Goal: Task Accomplishment & Management: Manage account settings

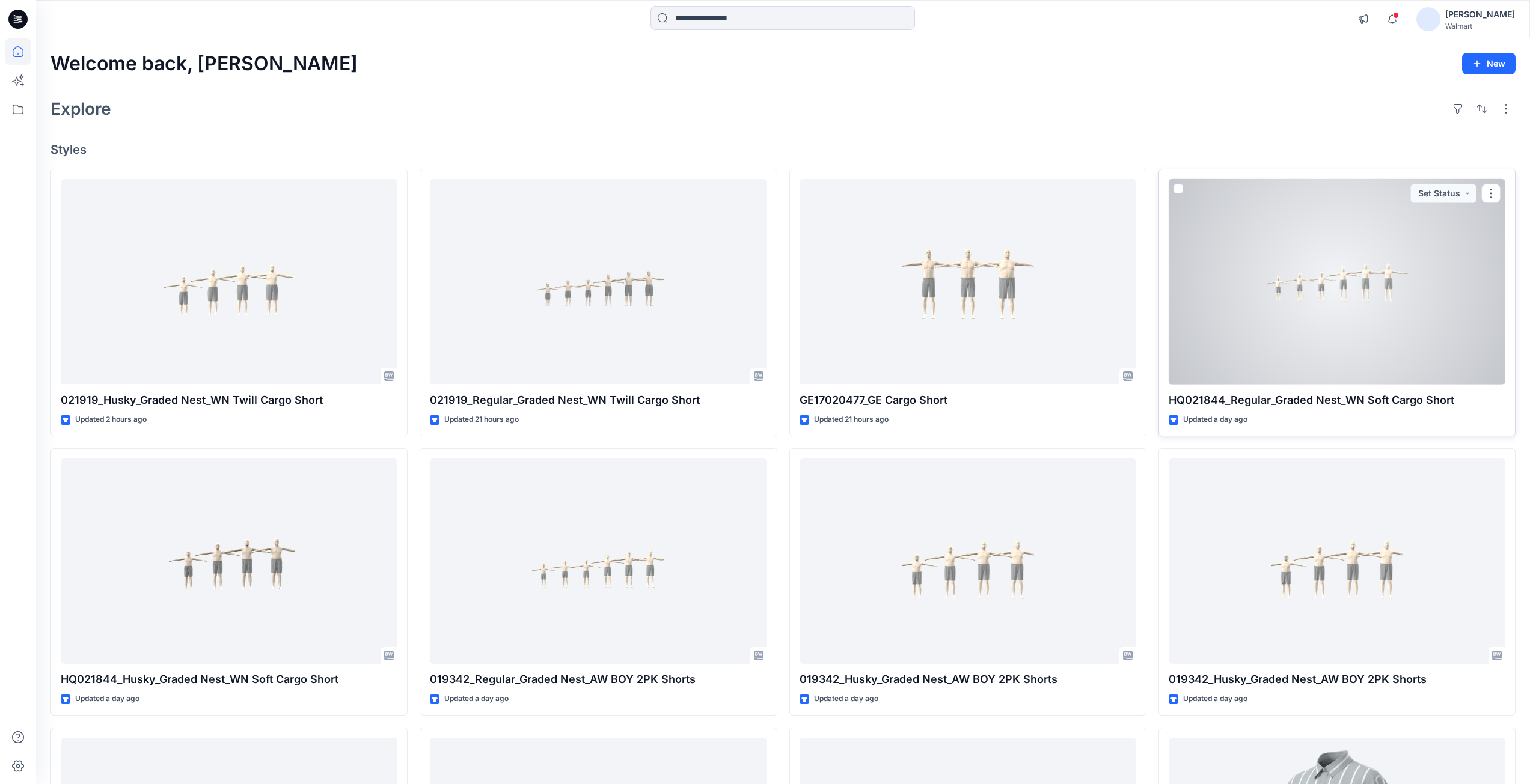
click at [1299, 331] on div at bounding box center [1337, 282] width 337 height 206
click at [1272, 295] on div at bounding box center [1337, 282] width 337 height 206
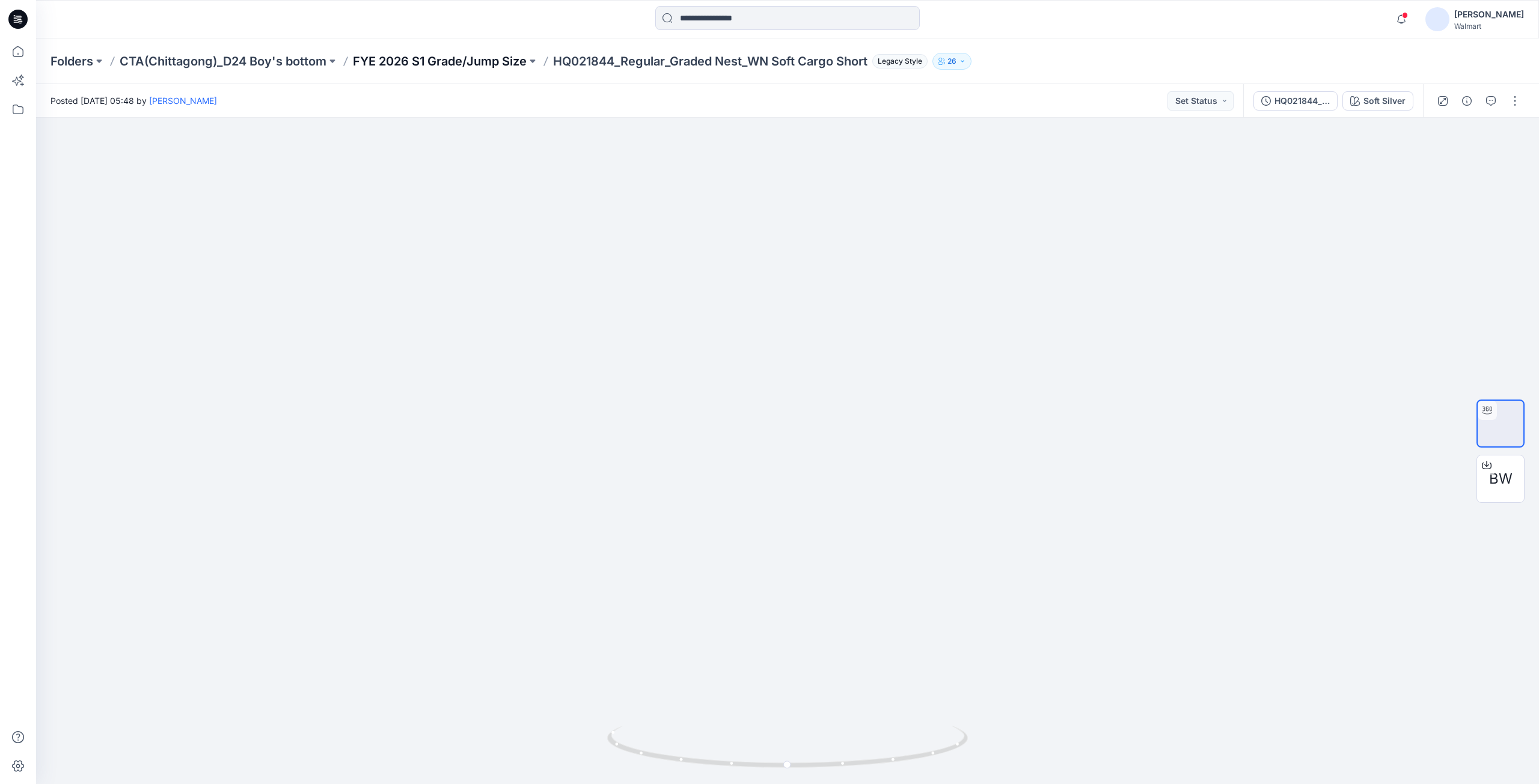
click at [461, 65] on p "FYE 2026 S1 Grade/Jump Size" at bounding box center [440, 61] width 174 height 17
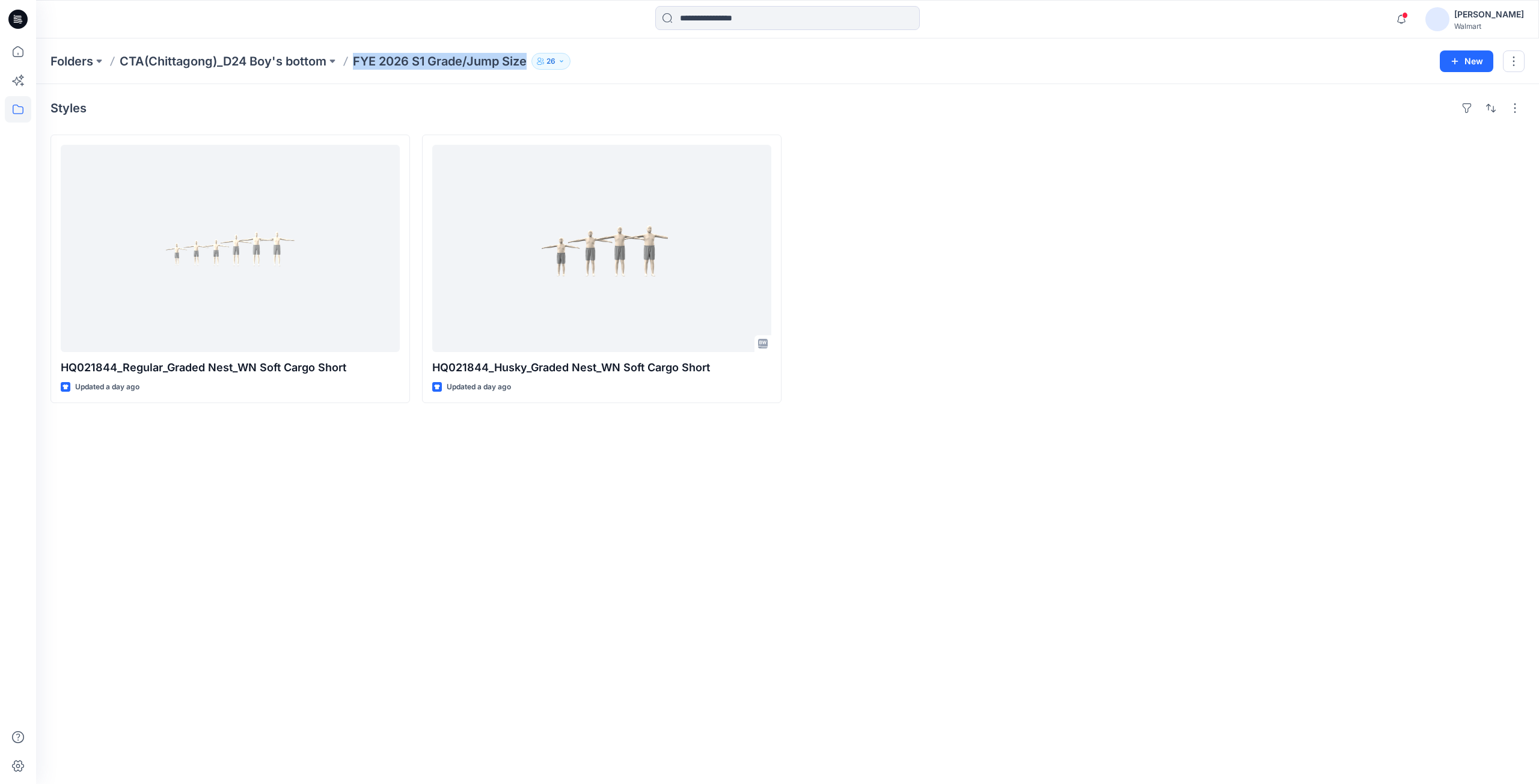
drag, startPoint x: 352, startPoint y: 65, endPoint x: 530, endPoint y: 67, distance: 178.0
click at [530, 67] on div "Folders CTA(Chittagong)_D24 Boy's bottom FYE 2026 S1 Grade/Jump Size 26" at bounding box center [741, 61] width 1380 height 17
copy p "FYE 2026 S1 Grade/Jump Size"
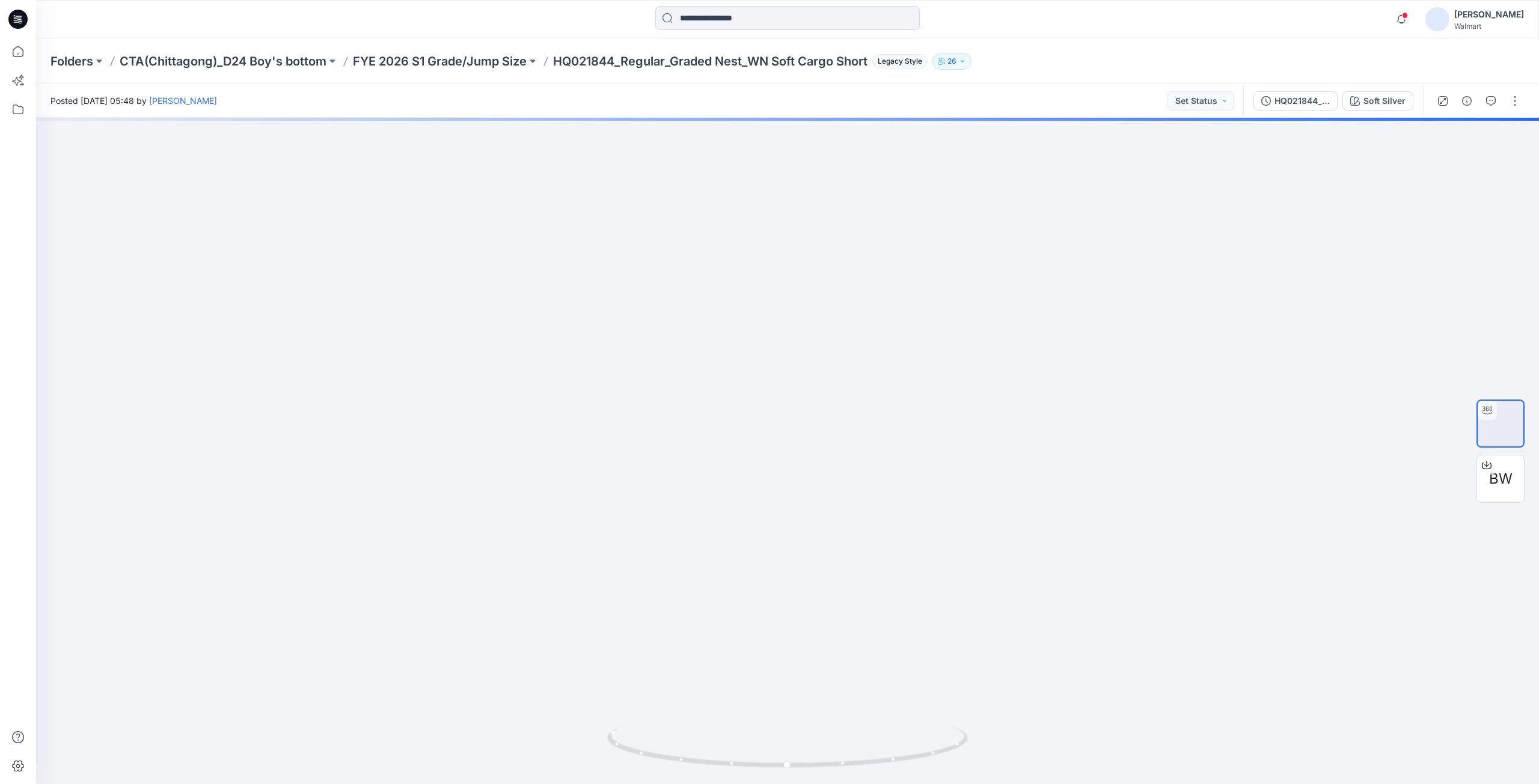
click at [22, 18] on icon at bounding box center [18, 19] width 19 height 19
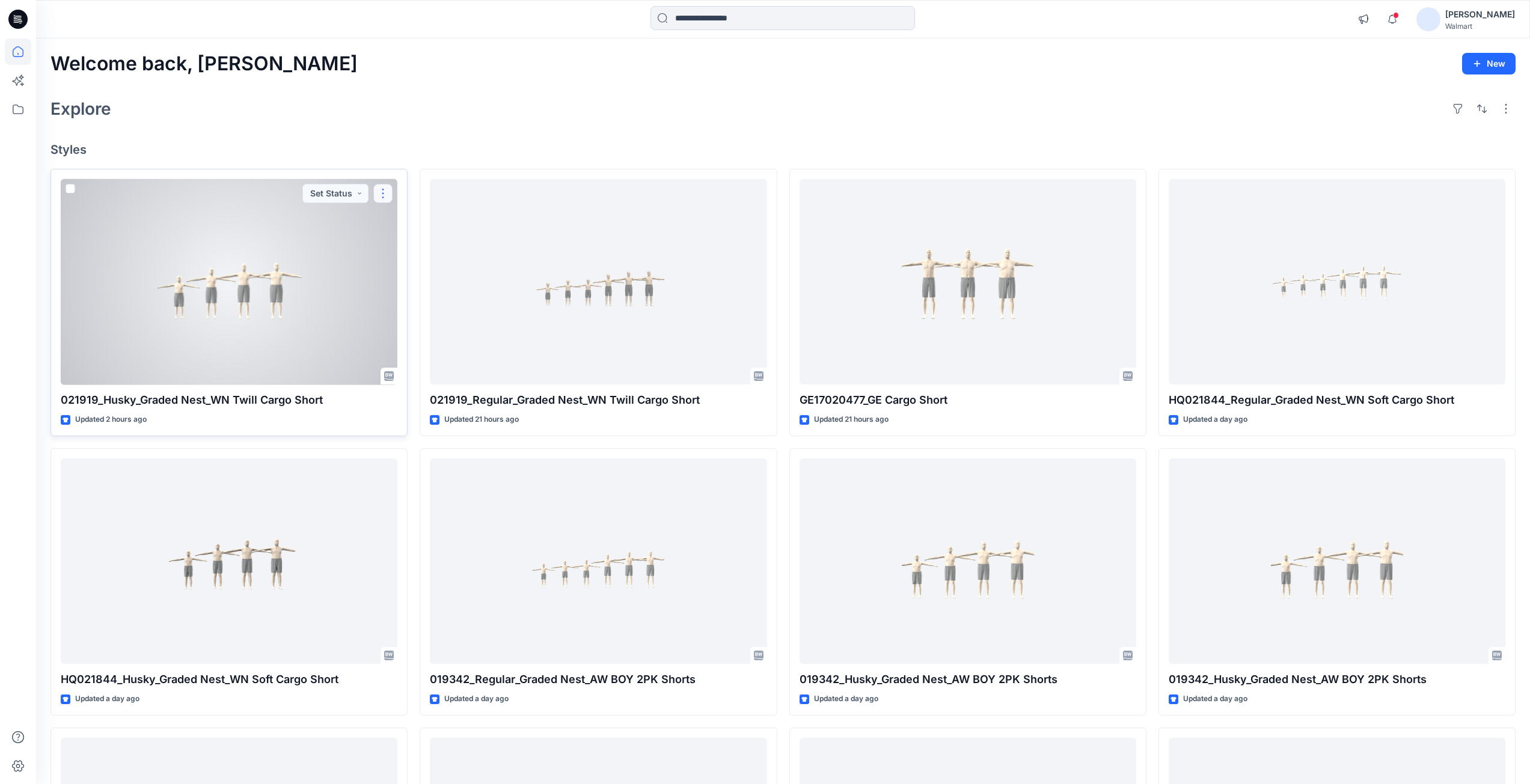
click at [387, 188] on button "button" at bounding box center [383, 194] width 19 height 19
click at [417, 270] on p "Duplicate to..." at bounding box center [425, 266] width 55 height 12
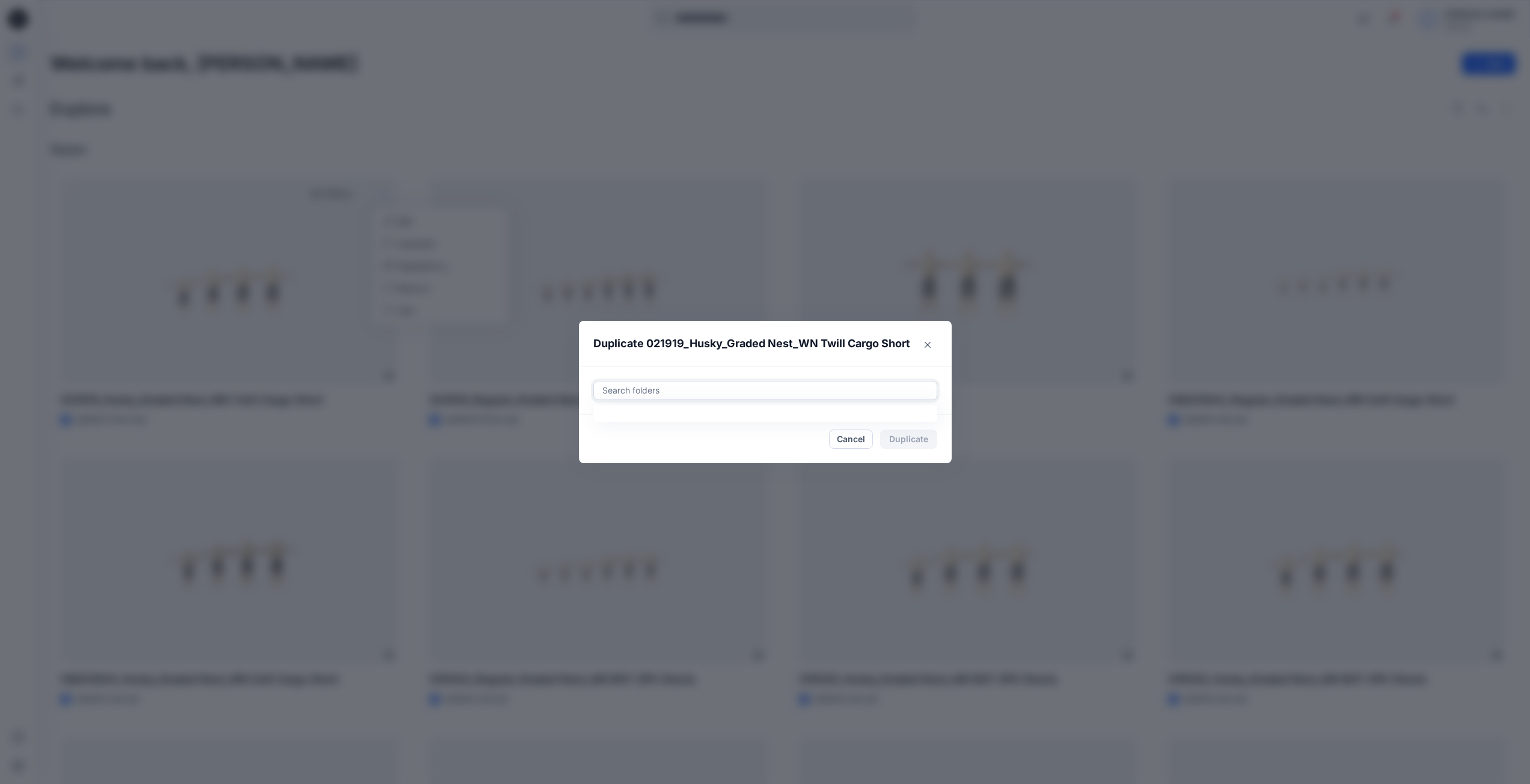
click at [673, 390] on div at bounding box center [765, 391] width 328 height 15
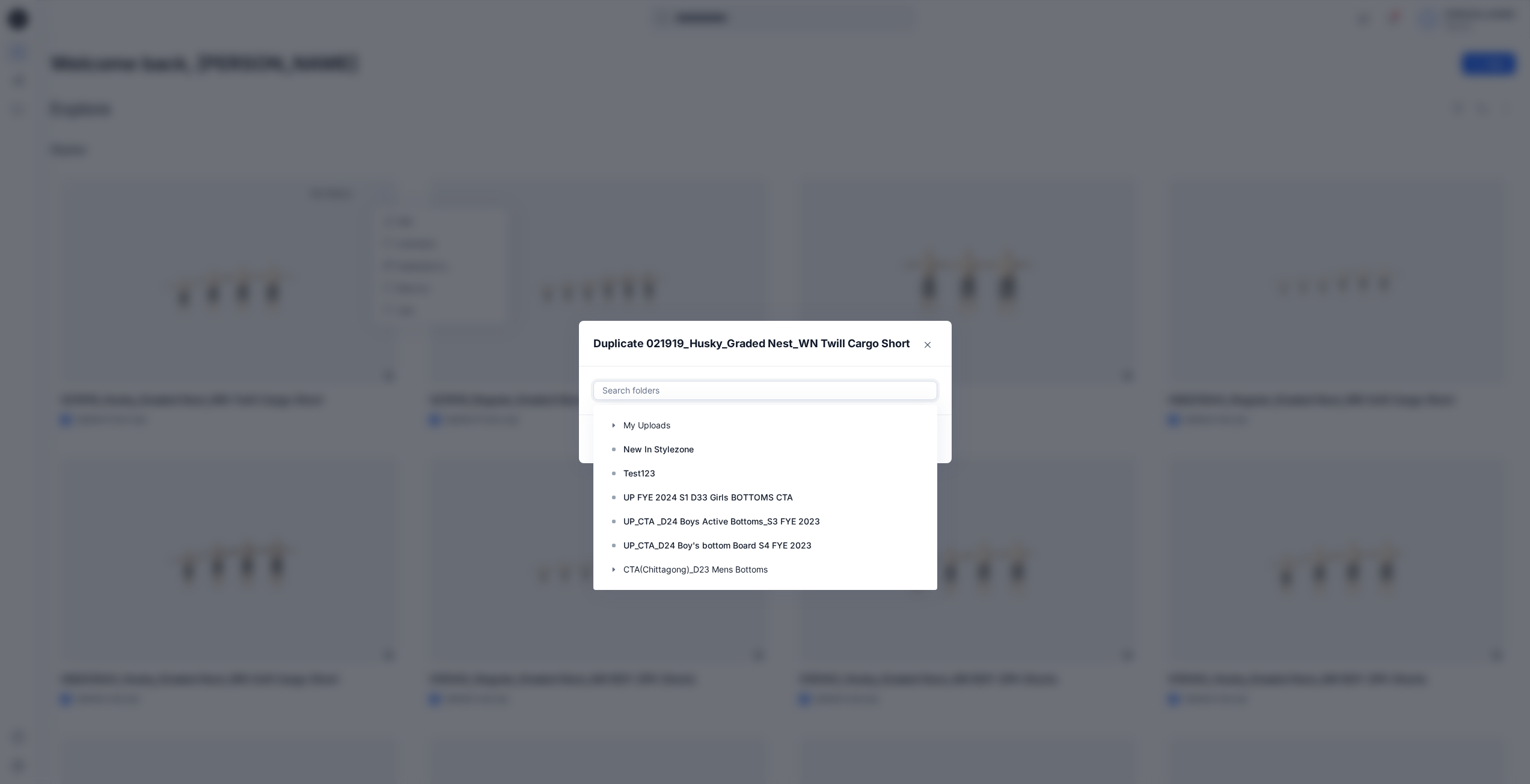
paste input "**********"
type input "**********"
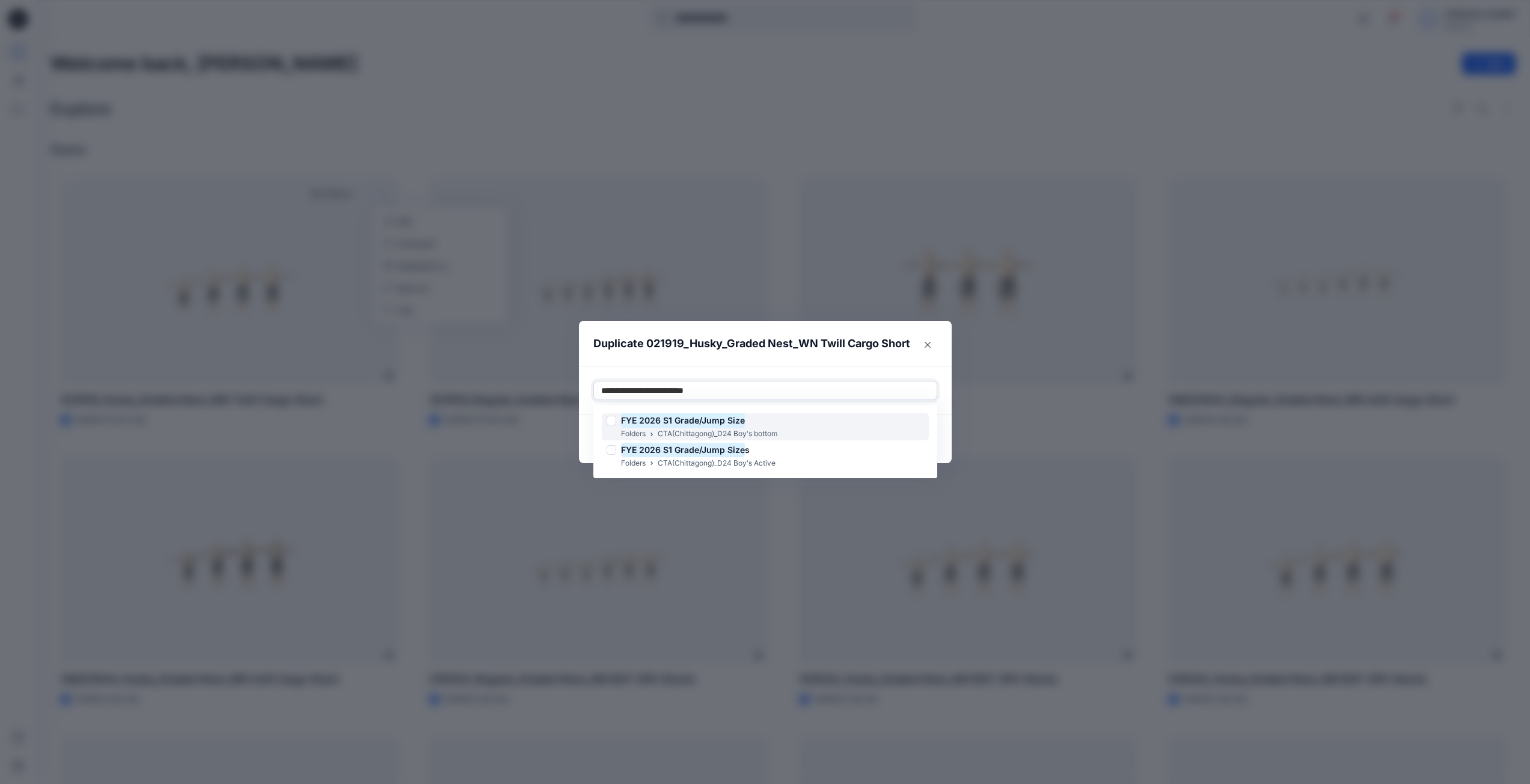
click at [614, 424] on div at bounding box center [611, 420] width 10 height 10
click at [881, 391] on div at bounding box center [839, 391] width 179 height 15
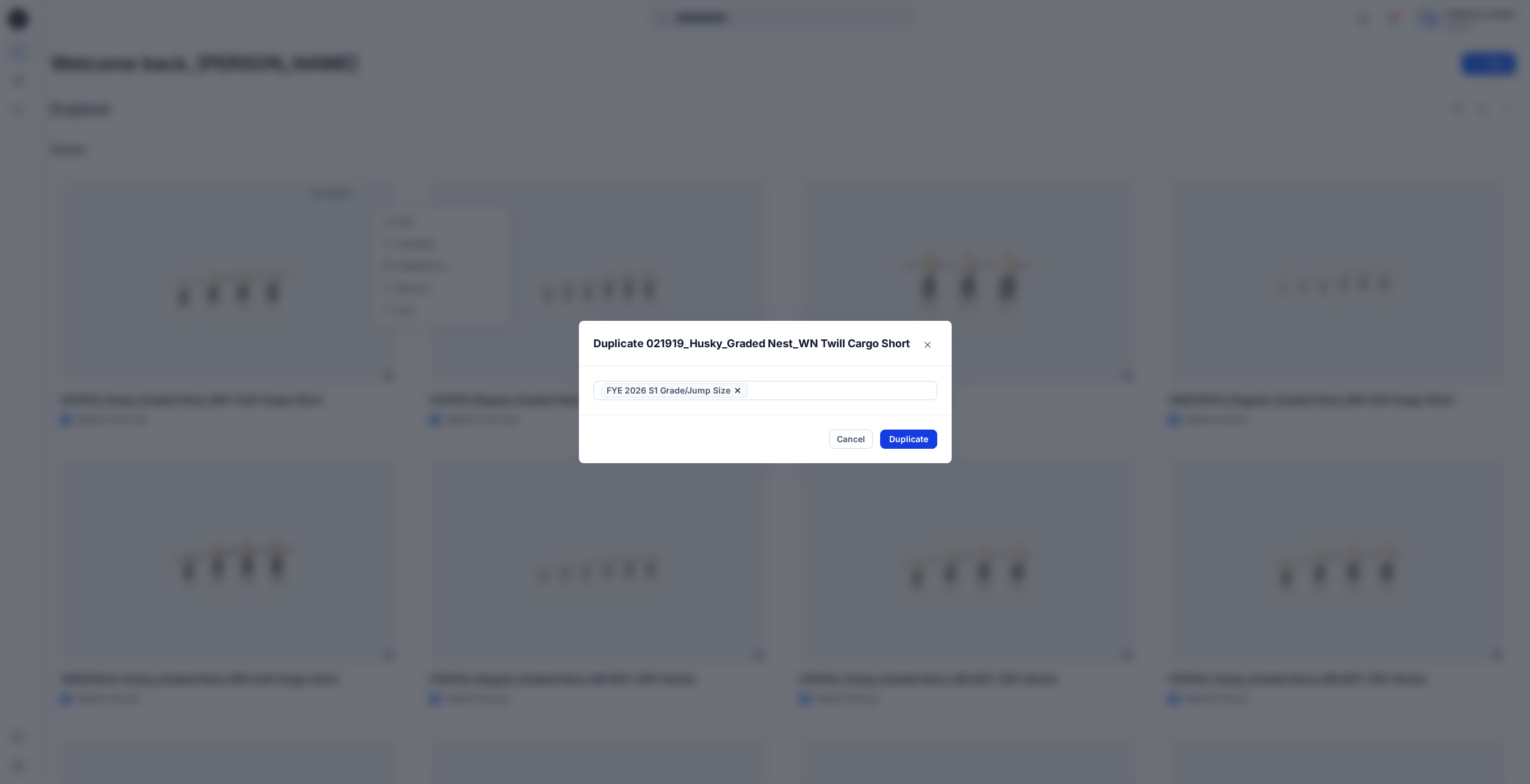
click at [902, 449] on button "Duplicate" at bounding box center [908, 440] width 57 height 19
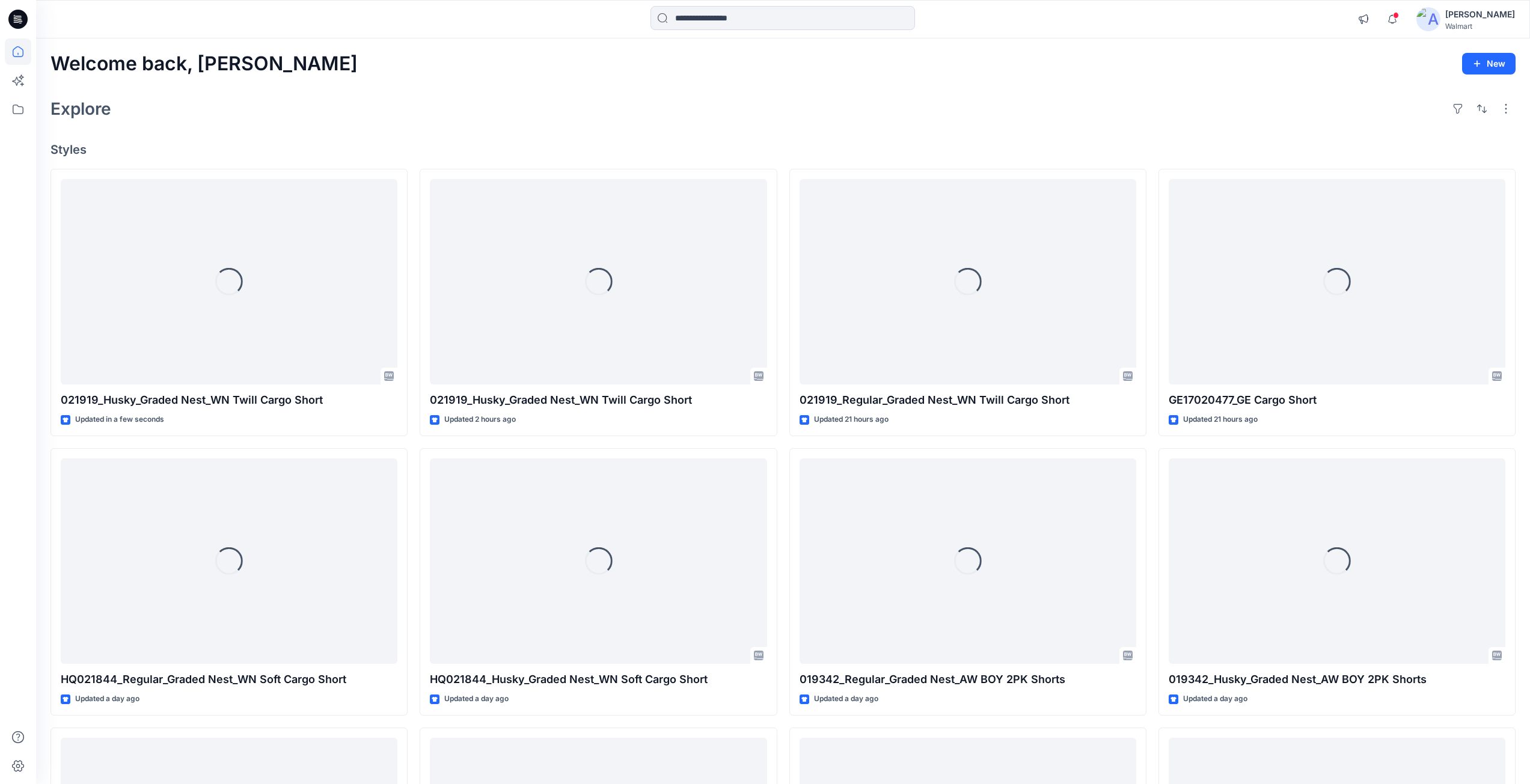
click at [918, 444] on div "Loading... 021919_Regular_Graded Nest_WN Twill Cargo Short Updated 21 hours ago…" at bounding box center [967, 583] width 357 height 827
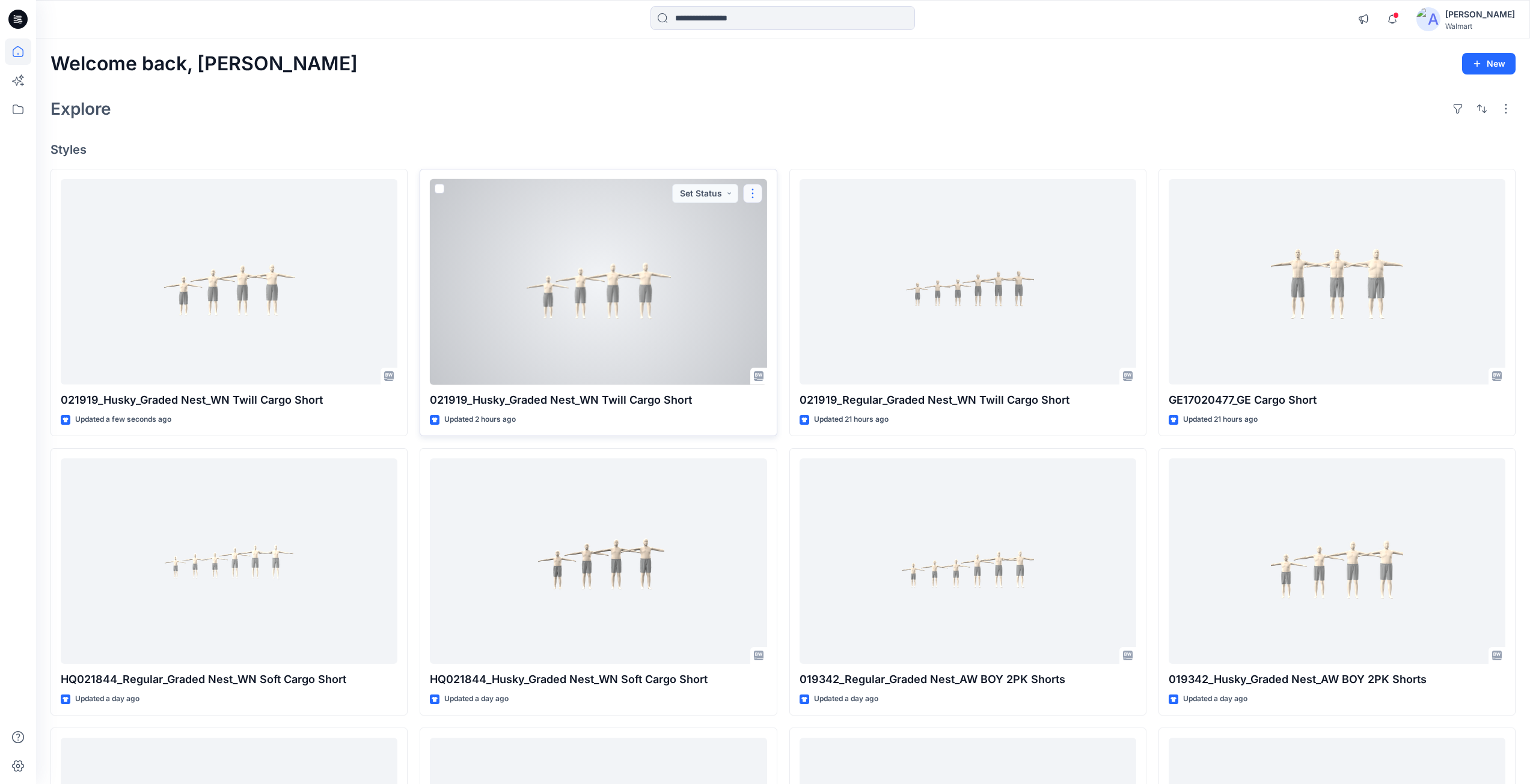
click at [755, 194] on button "button" at bounding box center [753, 194] width 19 height 19
click at [785, 266] on p "Duplicate to..." at bounding box center [794, 266] width 55 height 12
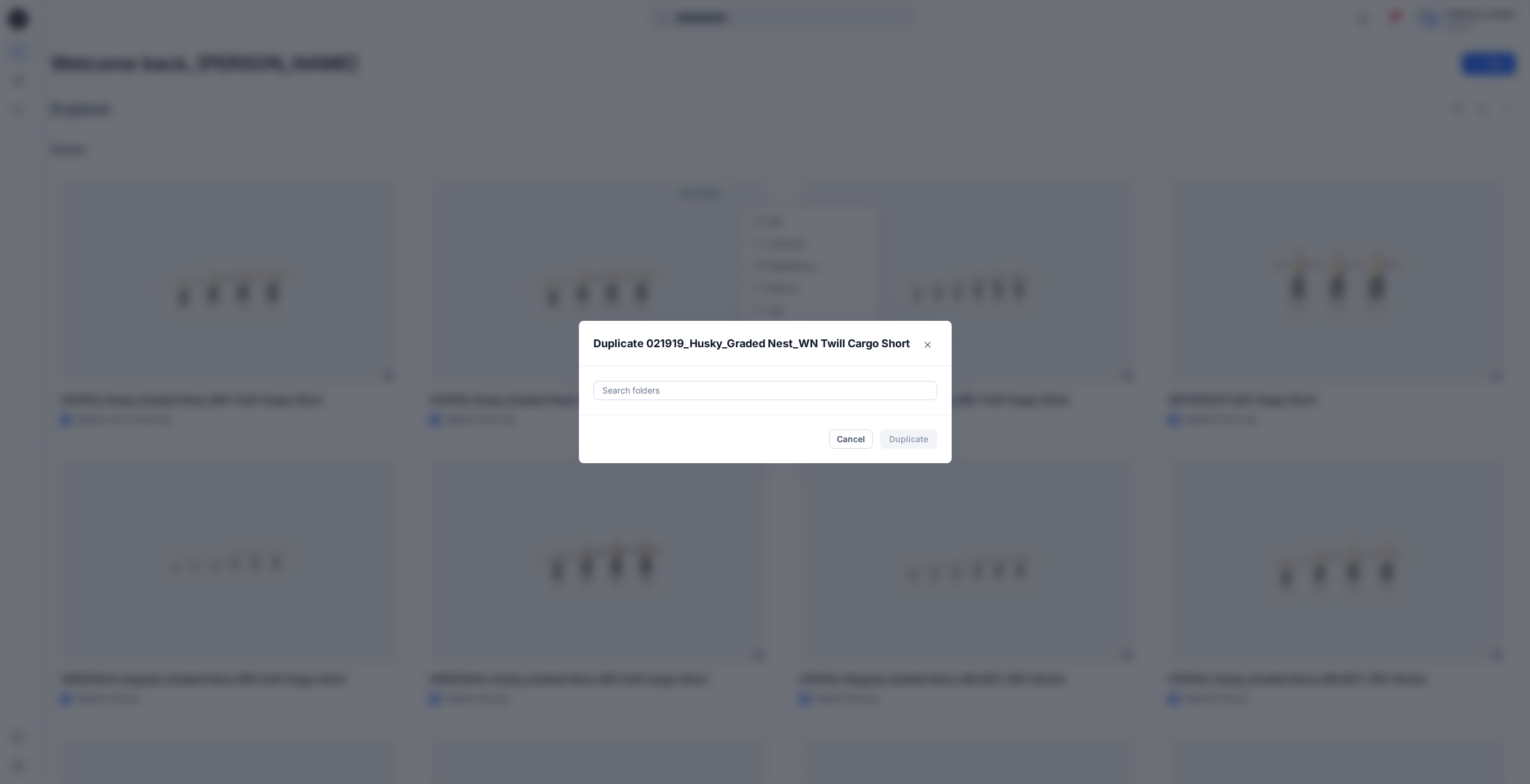
click at [748, 389] on div at bounding box center [765, 391] width 328 height 15
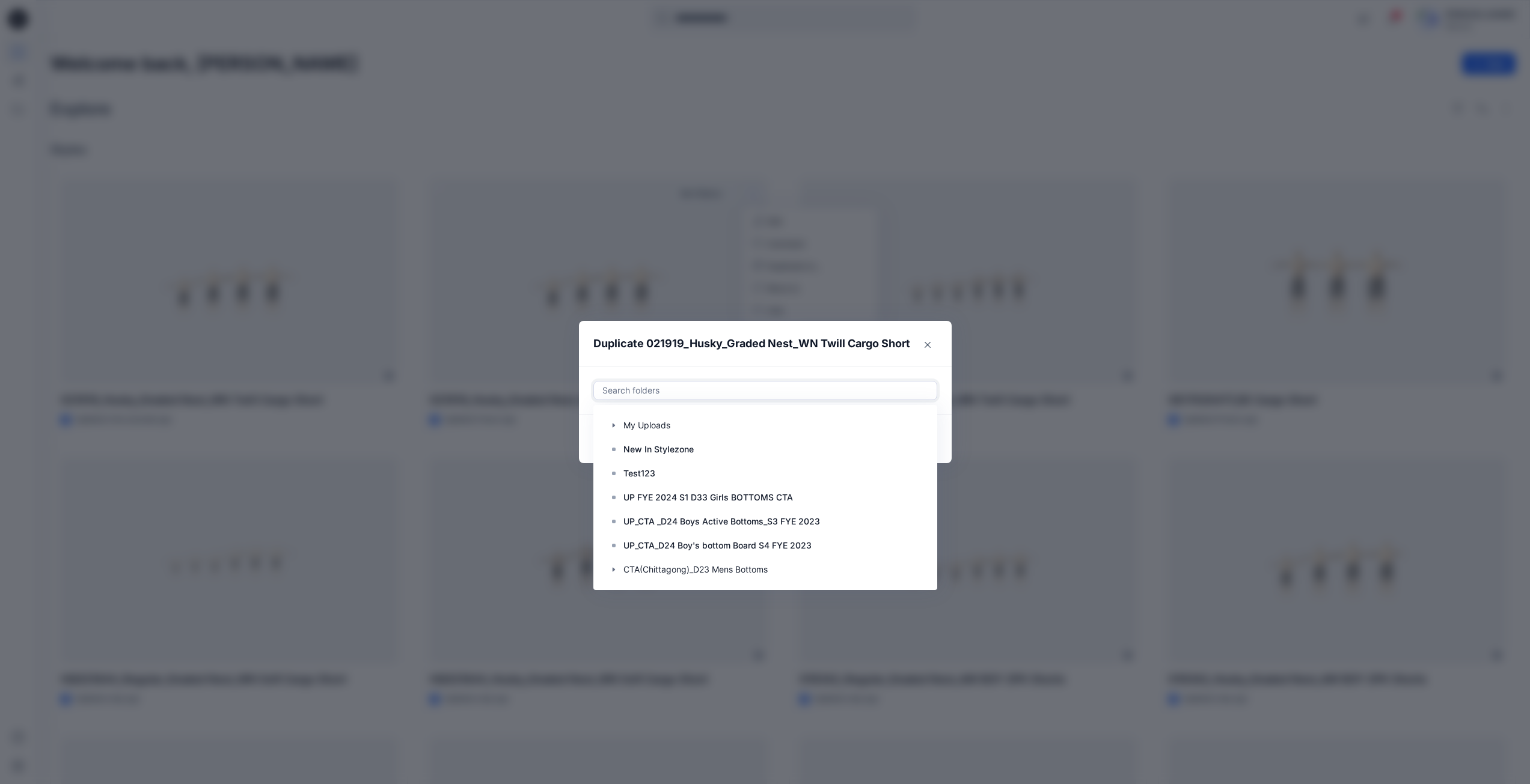
paste input "**********"
type input "**********"
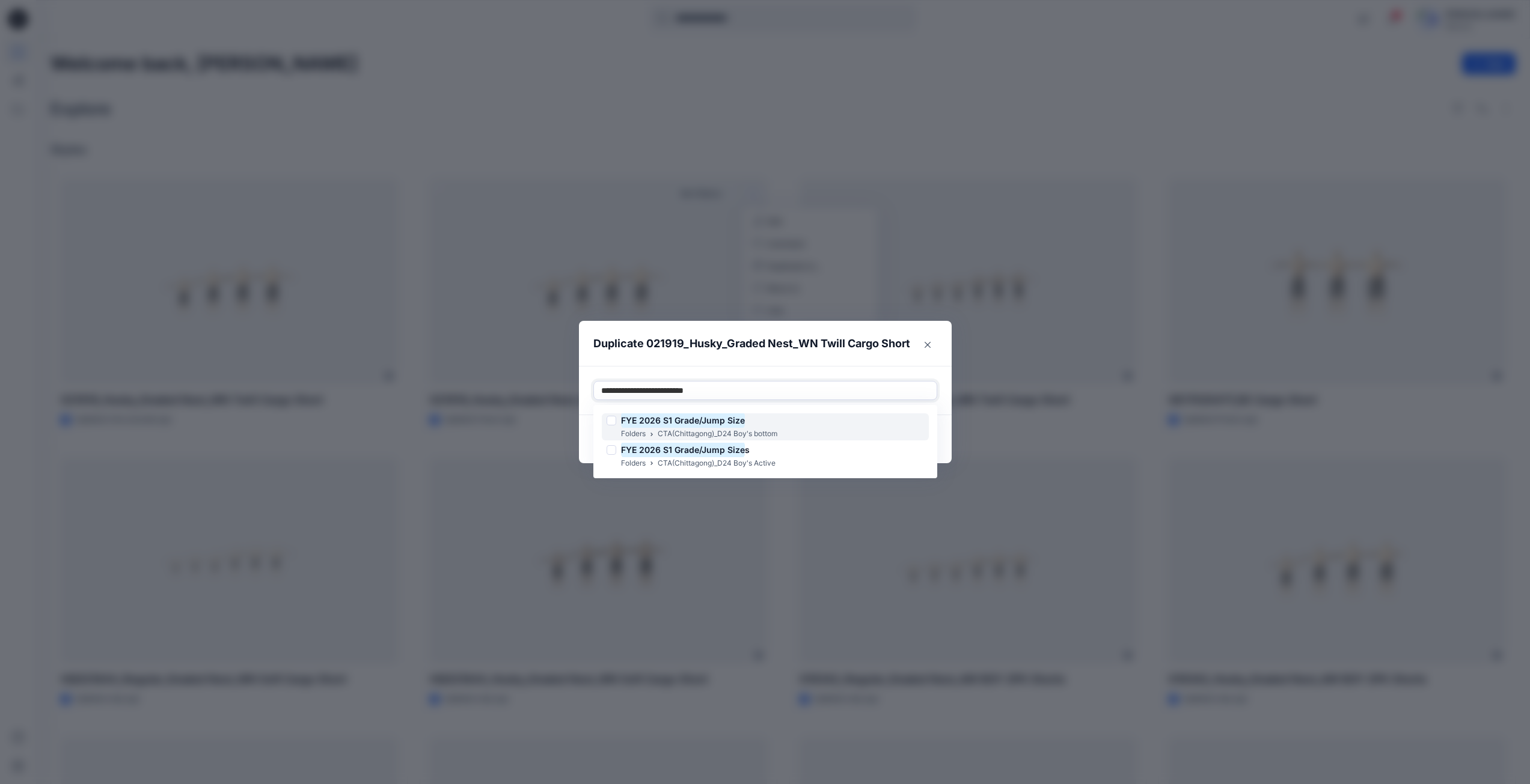
click at [614, 420] on div at bounding box center [611, 420] width 10 height 10
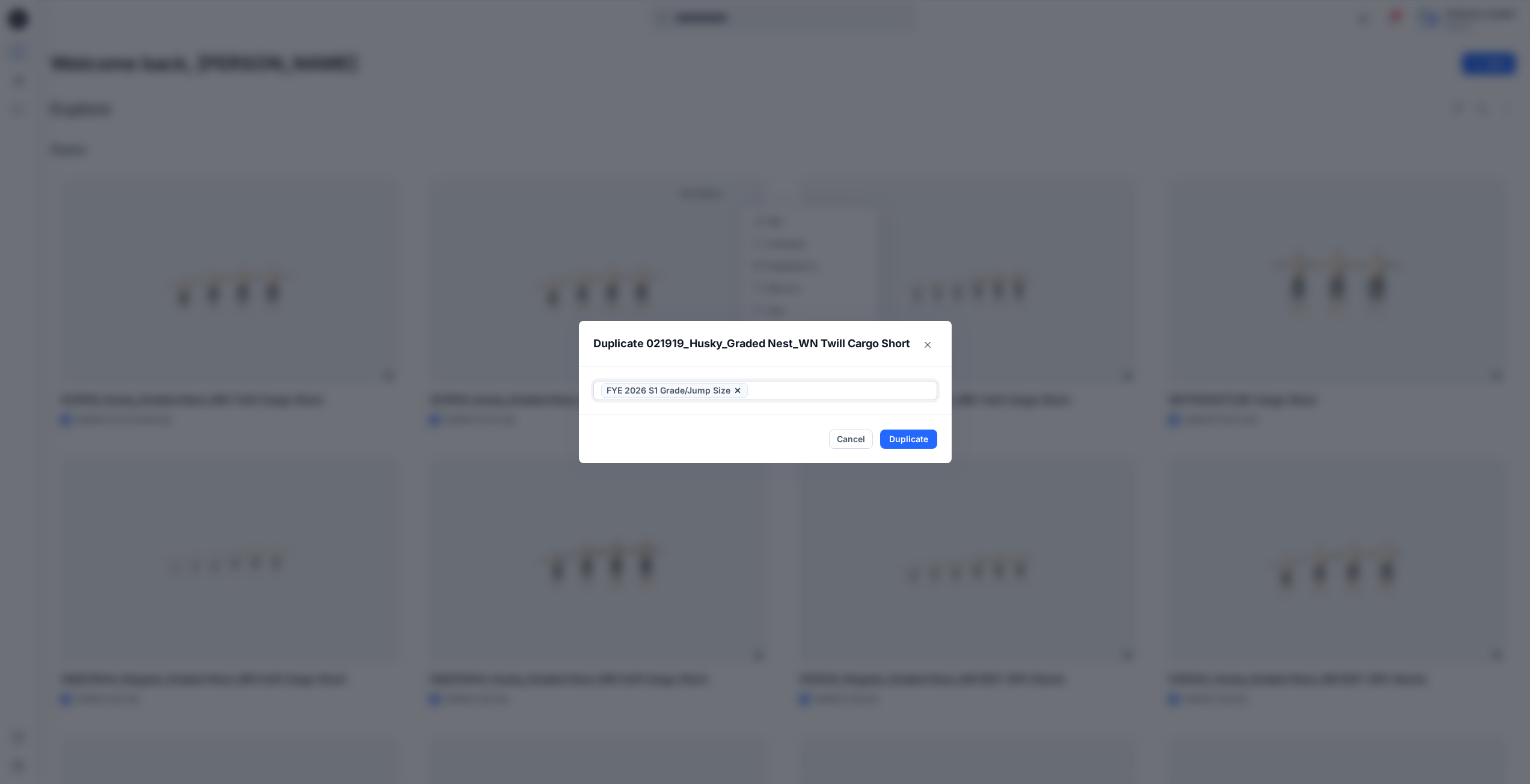
click at [889, 389] on div at bounding box center [839, 391] width 179 height 15
click at [905, 442] on button "Duplicate" at bounding box center [908, 440] width 57 height 19
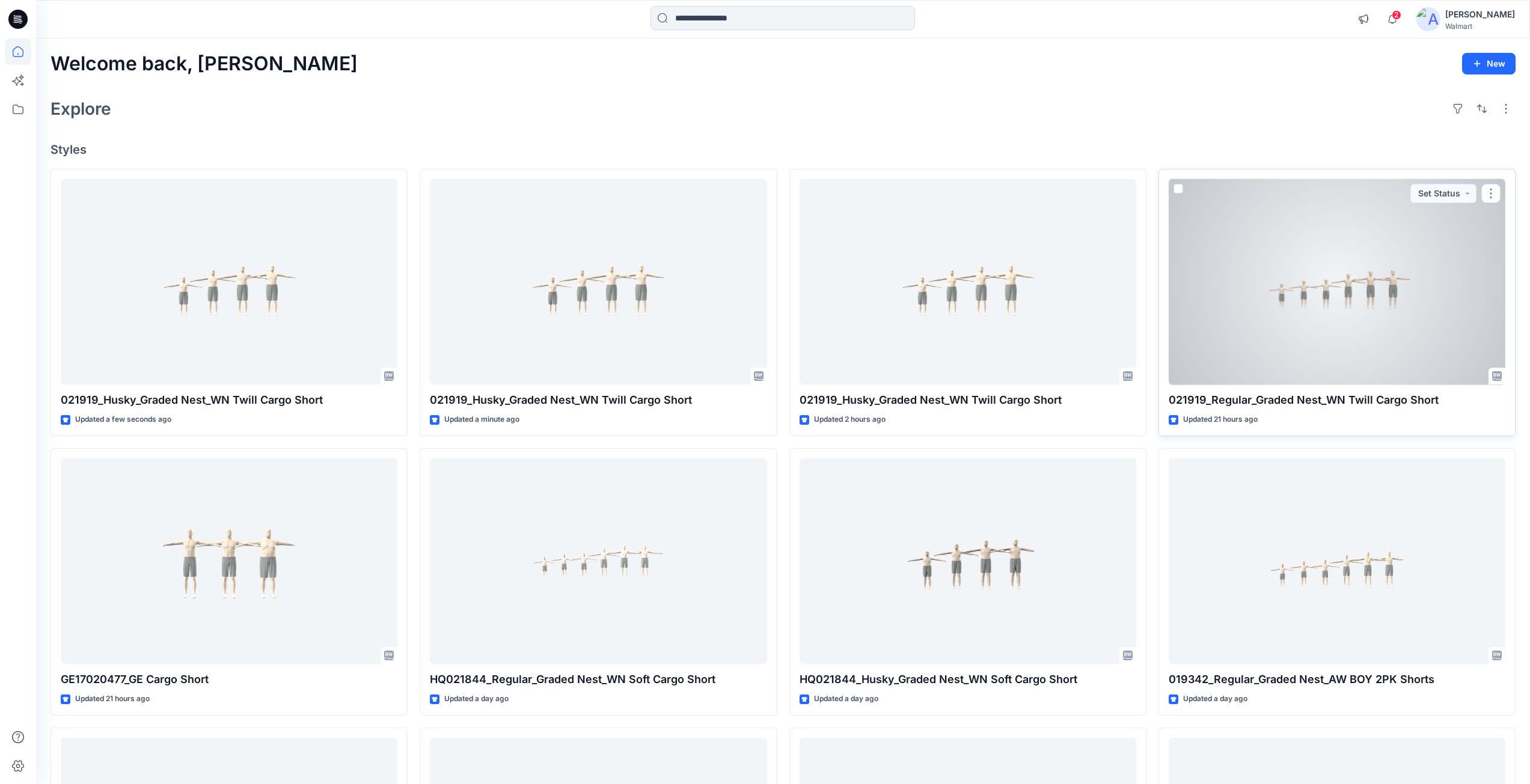
click at [1251, 289] on div at bounding box center [1337, 282] width 337 height 206
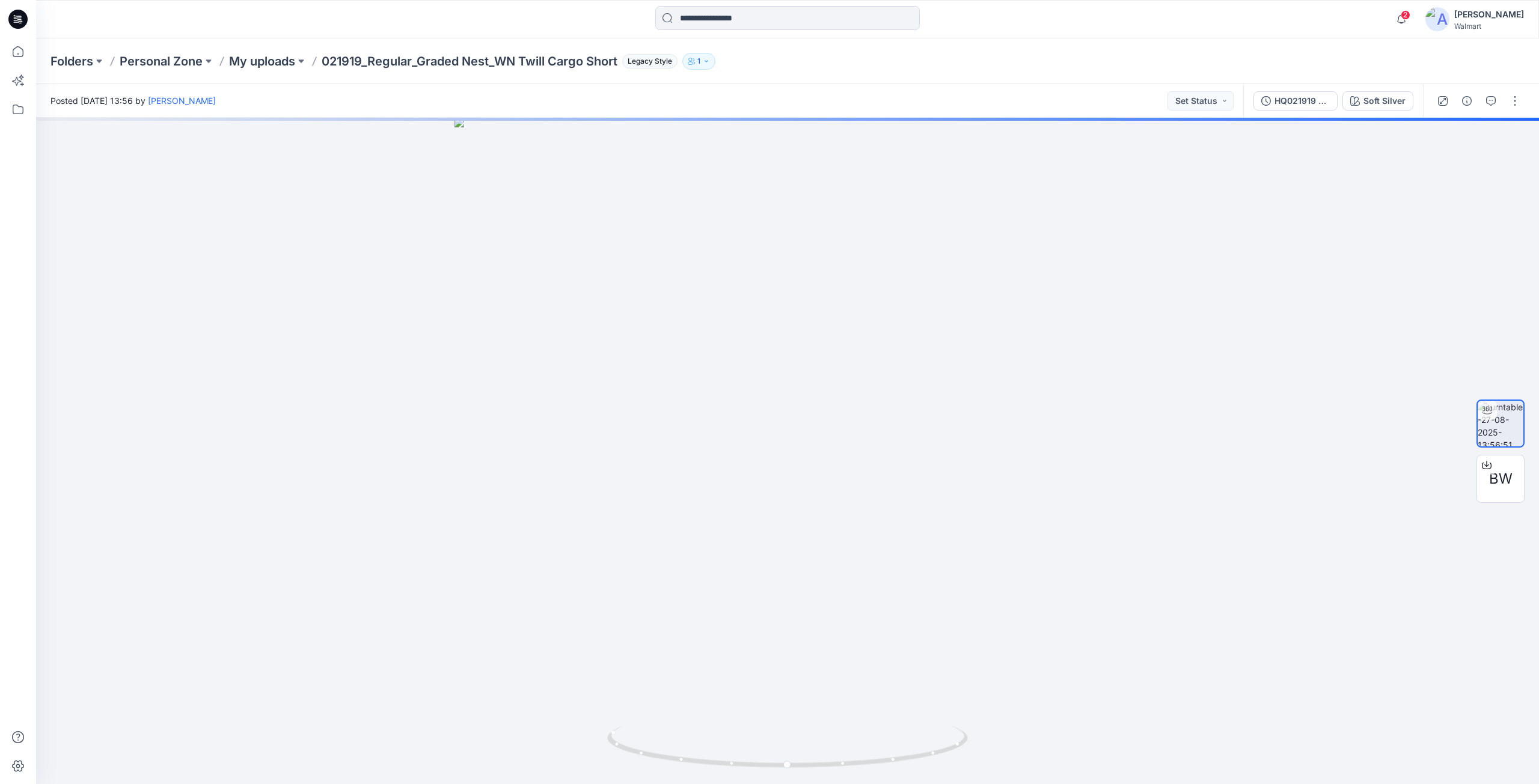
click at [710, 63] on icon "button" at bounding box center [707, 61] width 7 height 7
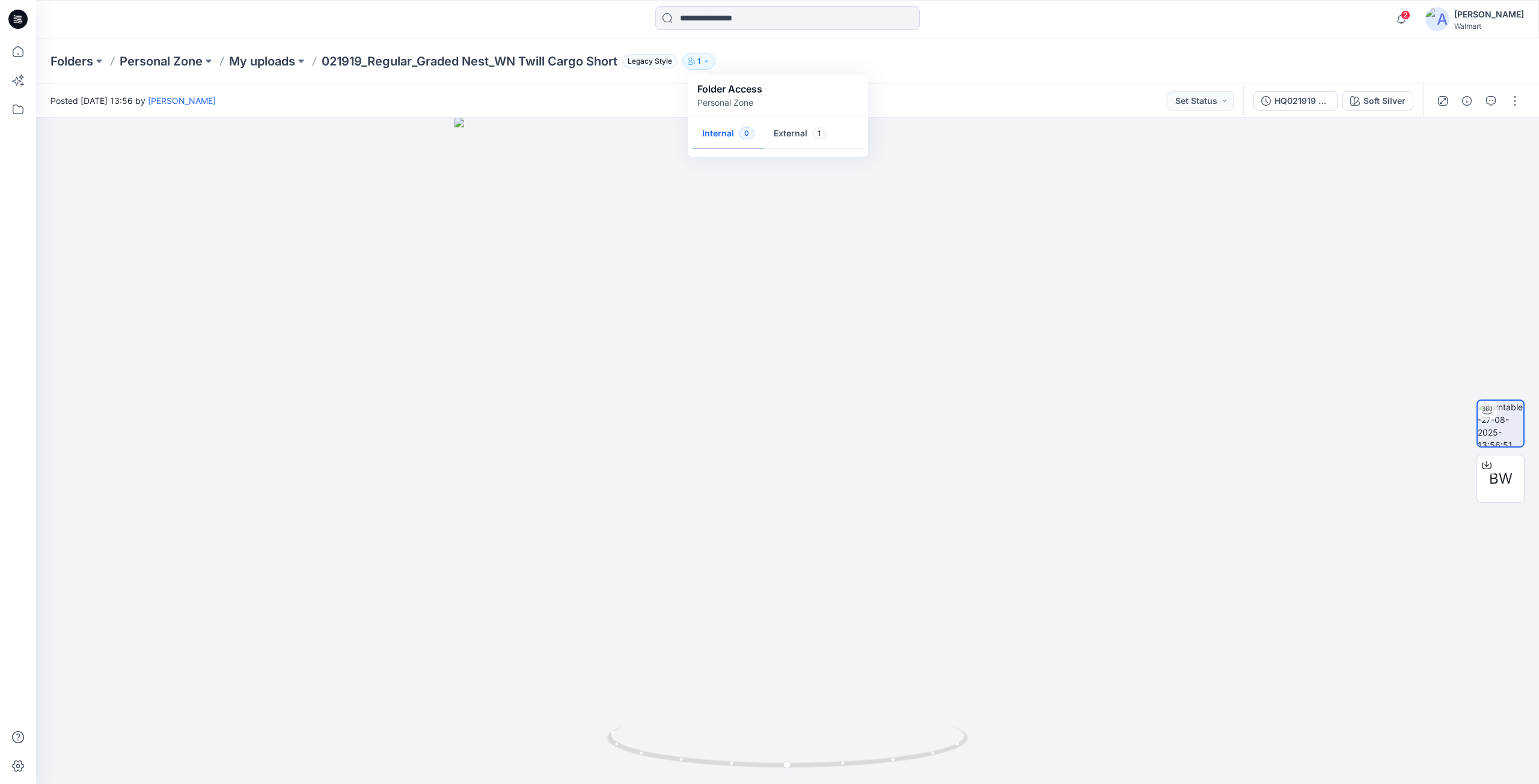
click at [1503, 100] on div at bounding box center [1478, 100] width 111 height 34
click at [1514, 103] on button "button" at bounding box center [1515, 101] width 19 height 19
click at [1440, 192] on p "Duplicate to..." at bounding box center [1458, 195] width 55 height 12
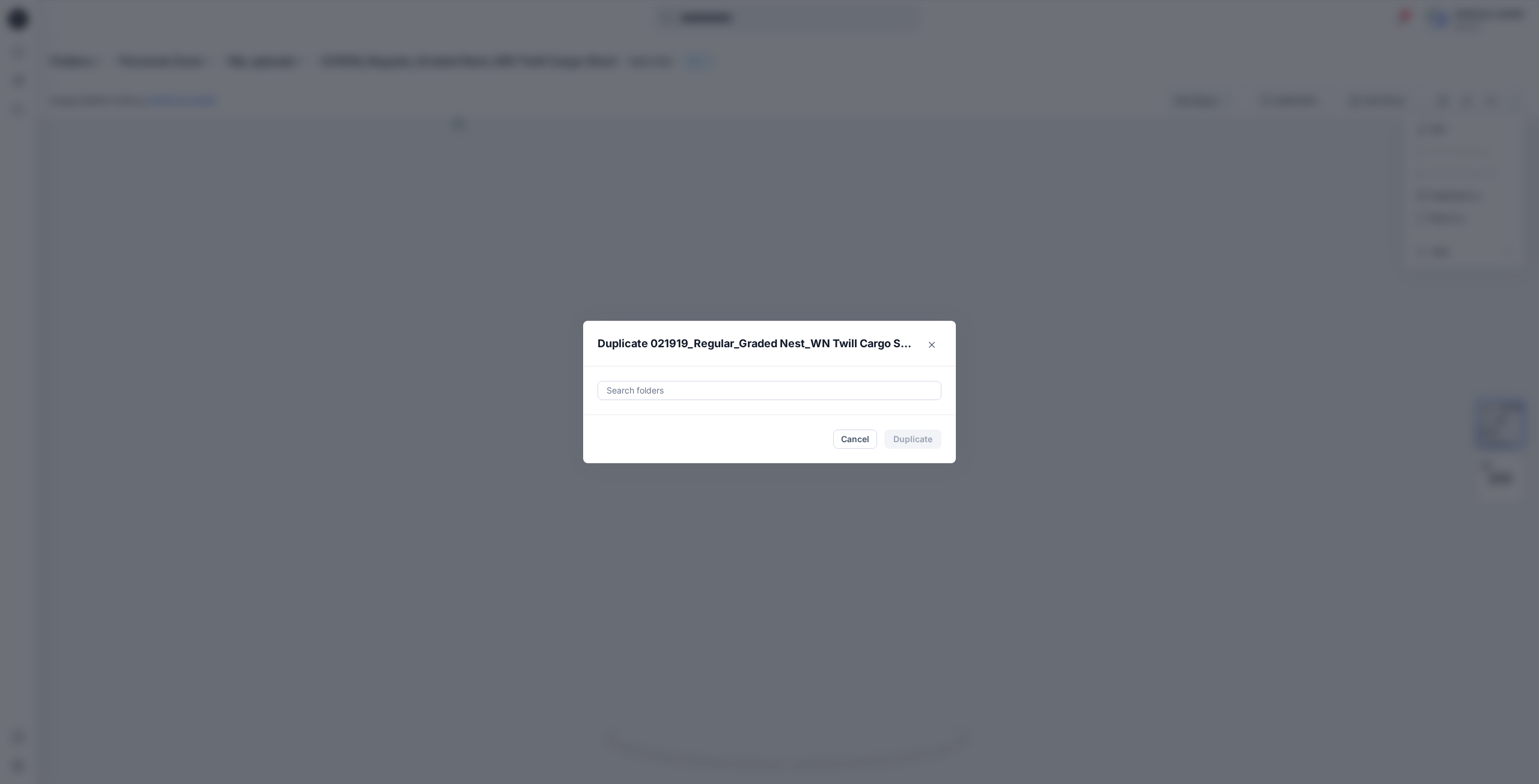
click at [767, 392] on div at bounding box center [770, 391] width 328 height 15
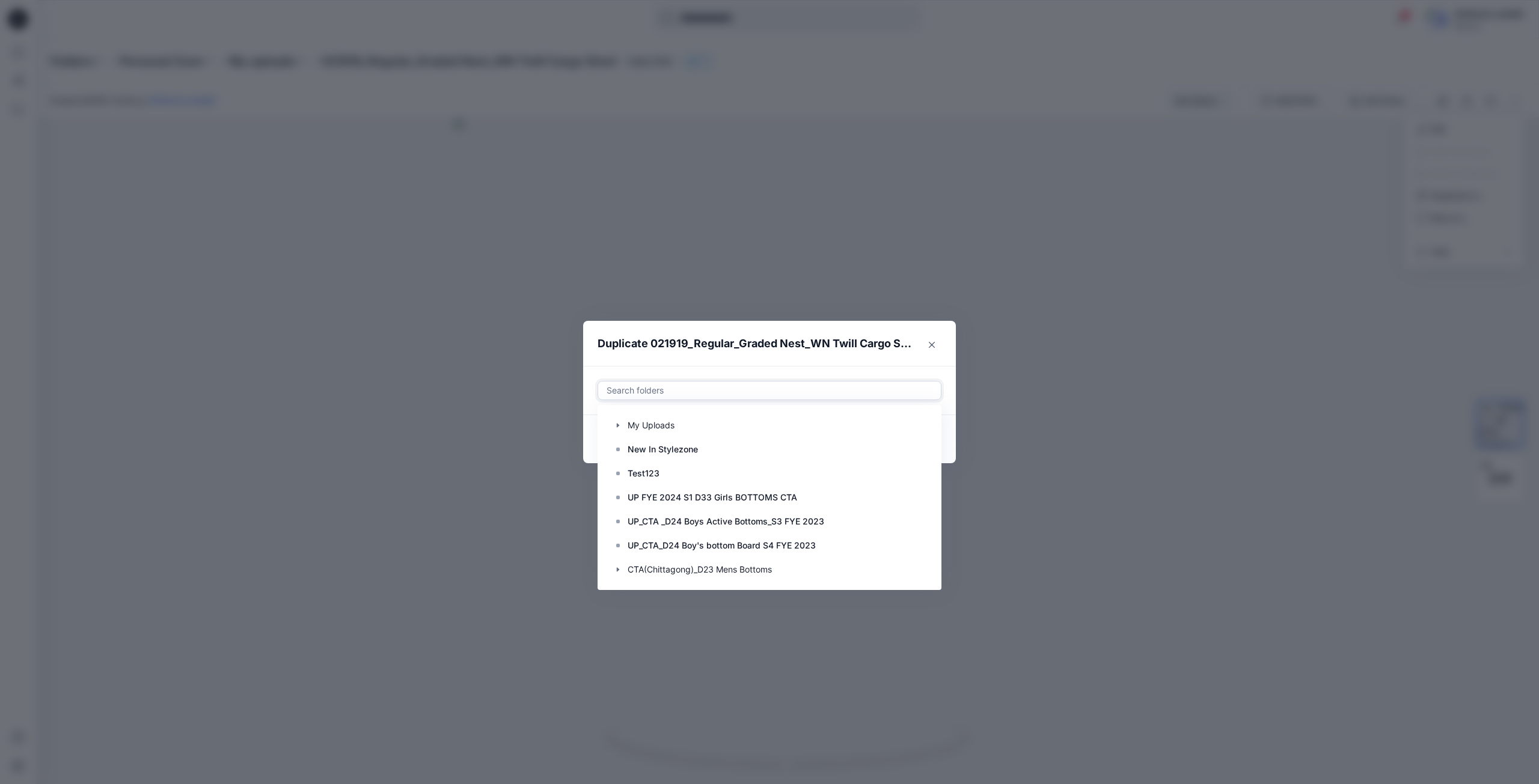
paste input "**********"
type input "**********"
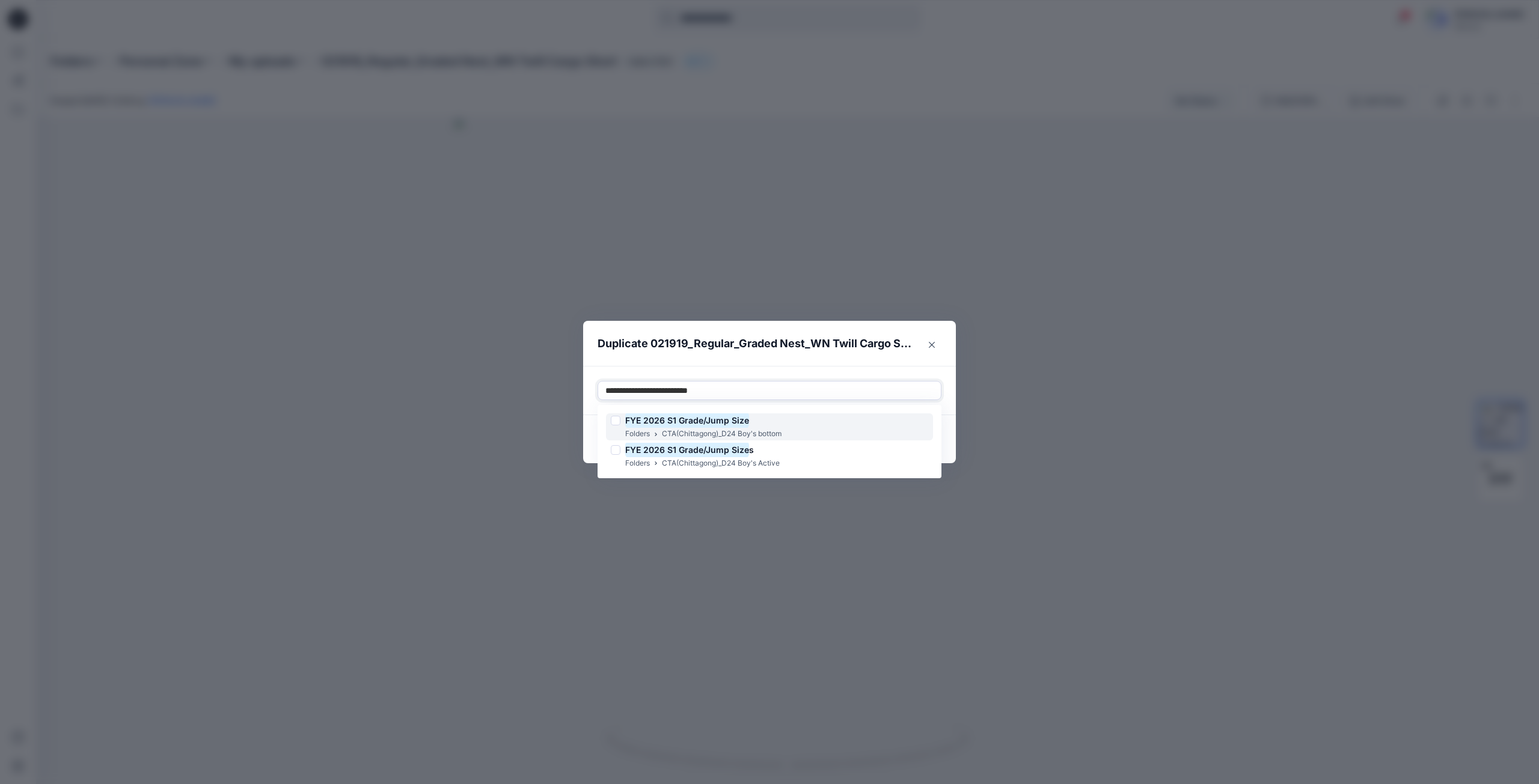
click at [617, 419] on div at bounding box center [615, 420] width 10 height 10
click at [894, 388] on div at bounding box center [844, 391] width 179 height 15
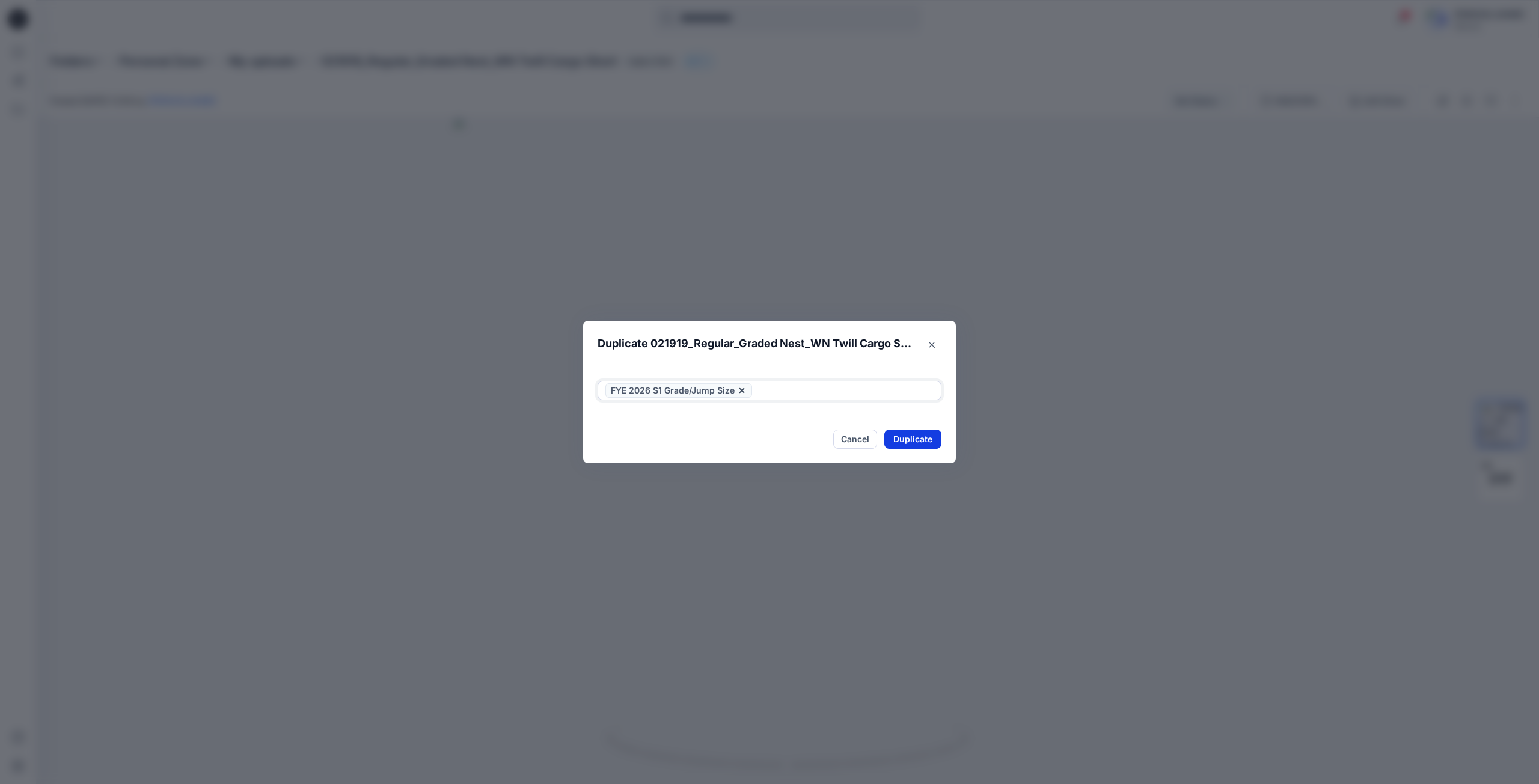
click at [904, 436] on button "Duplicate" at bounding box center [913, 440] width 57 height 19
drag, startPoint x: 934, startPoint y: 440, endPoint x: 721, endPoint y: 276, distance: 268.8
click at [934, 440] on button "Close" at bounding box center [921, 440] width 39 height 19
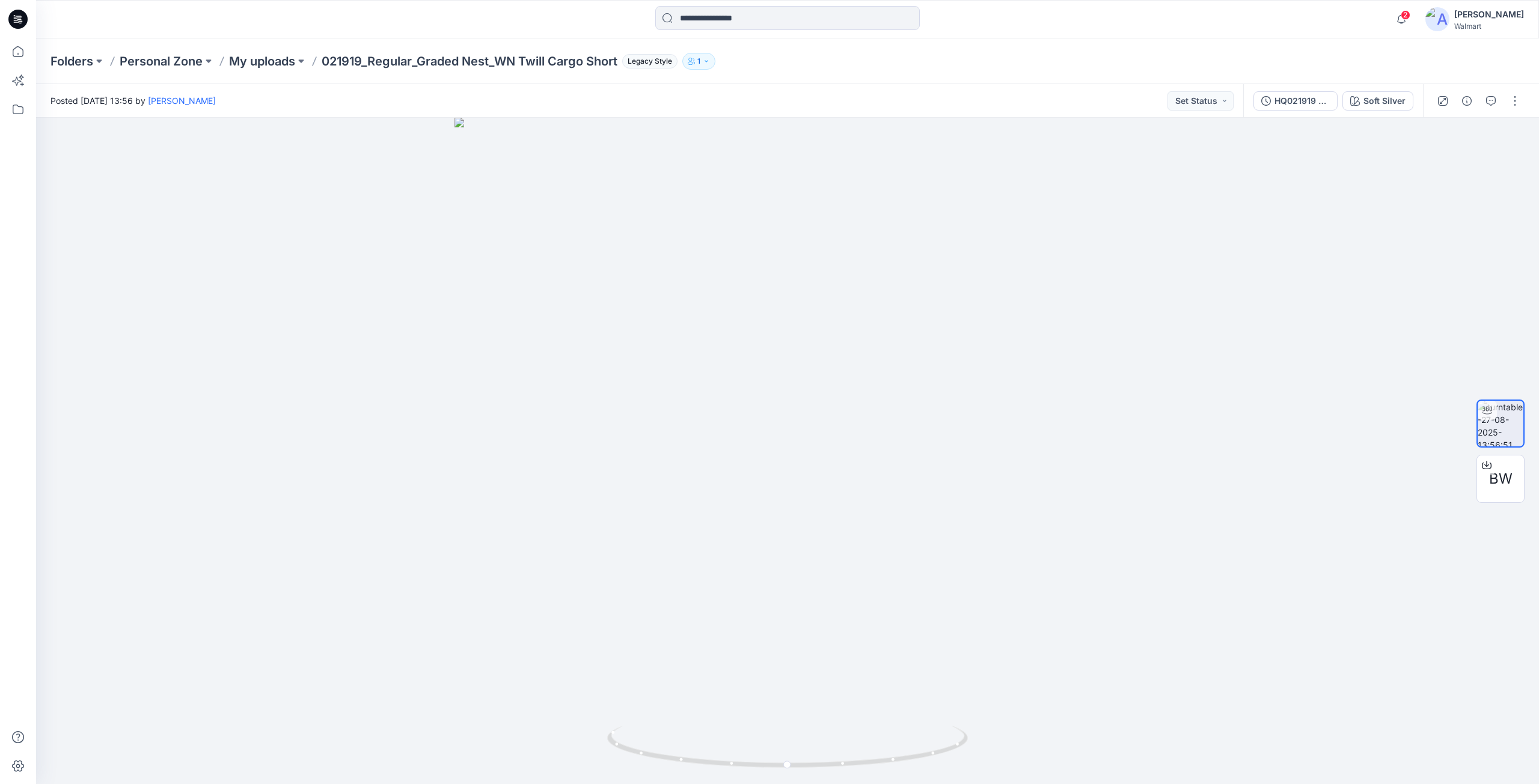
click at [26, 20] on icon at bounding box center [18, 19] width 19 height 19
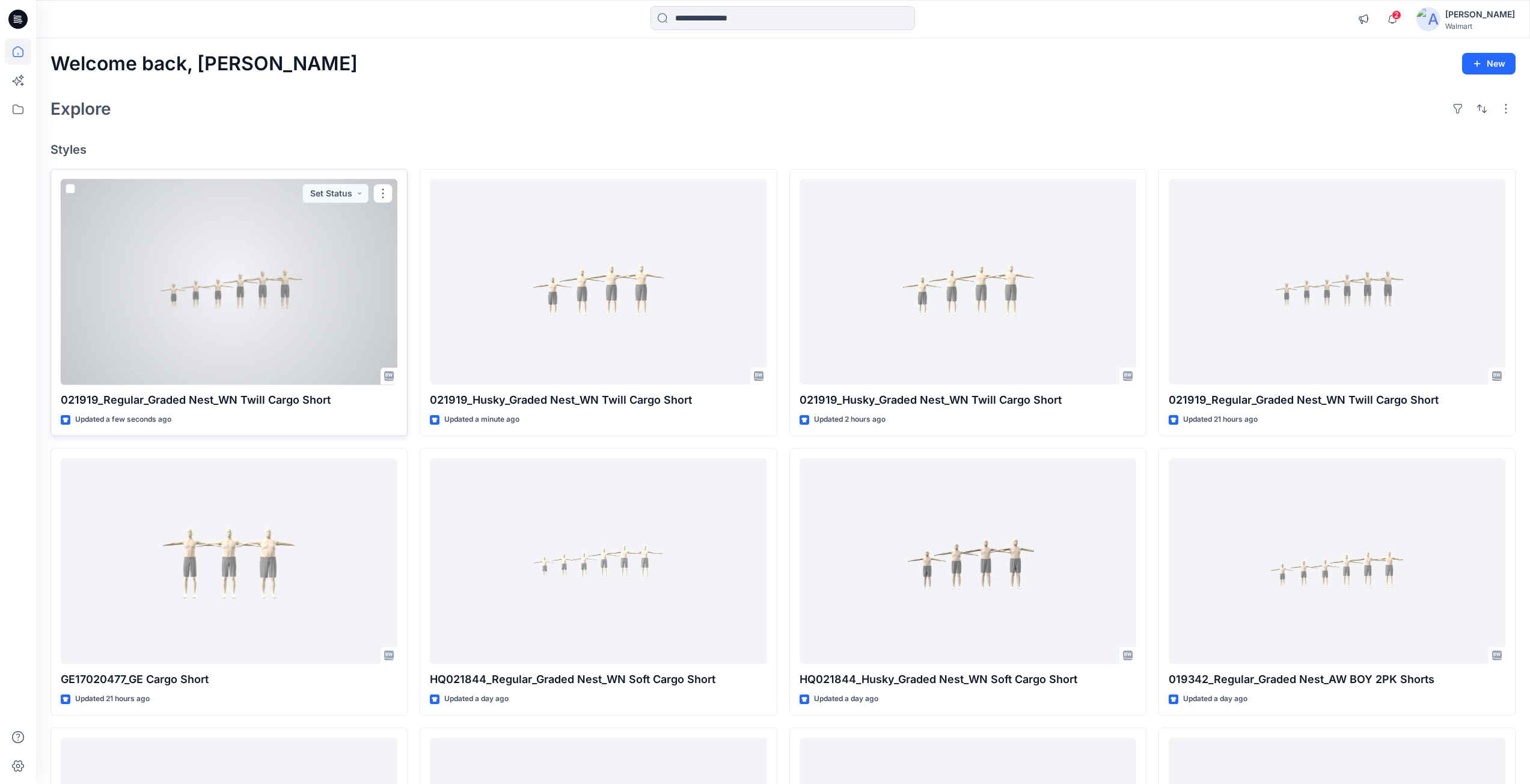
click at [229, 247] on div at bounding box center [229, 282] width 337 height 206
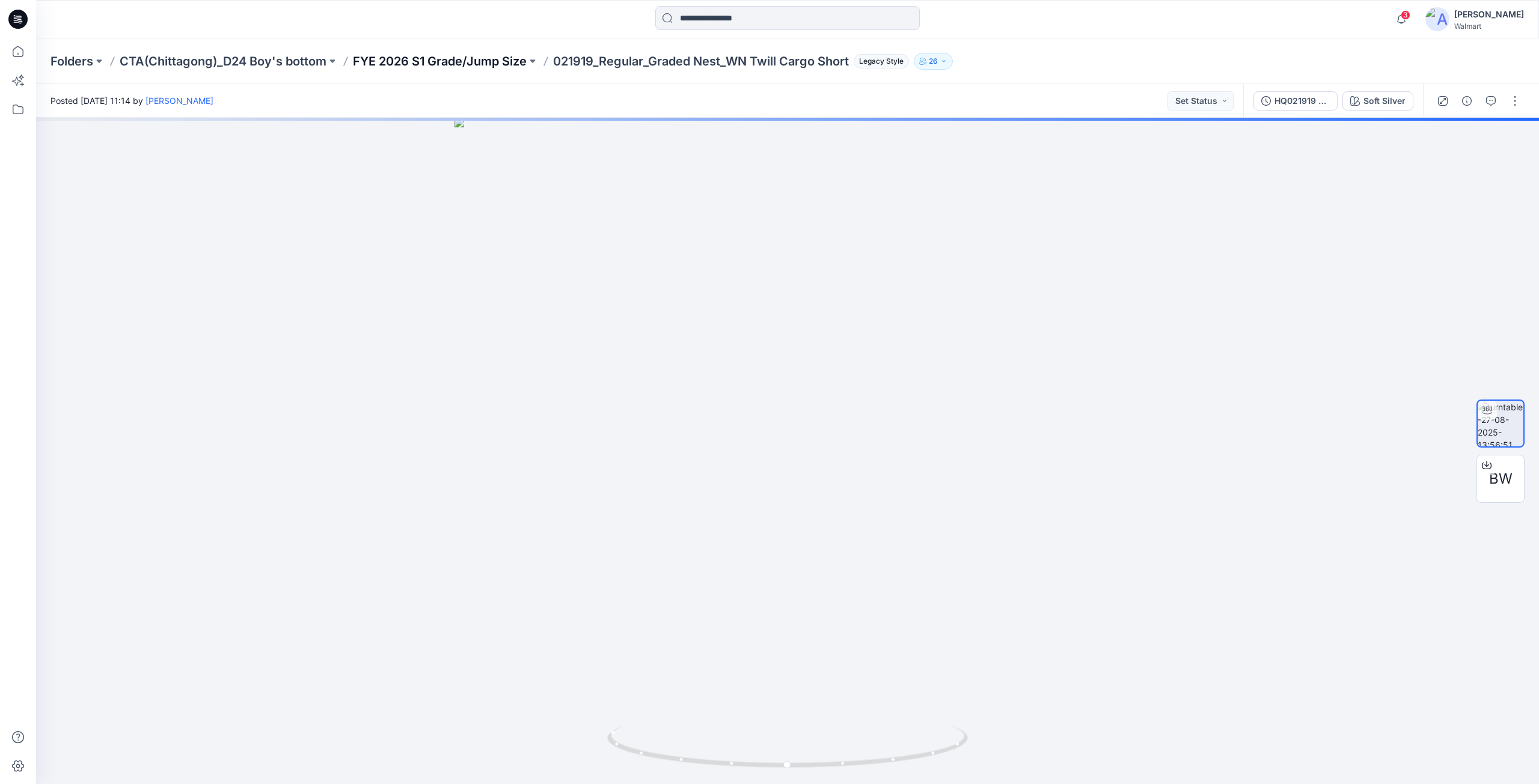
click at [441, 59] on p "FYE 2026 S1 Grade/Jump Size" at bounding box center [440, 61] width 174 height 17
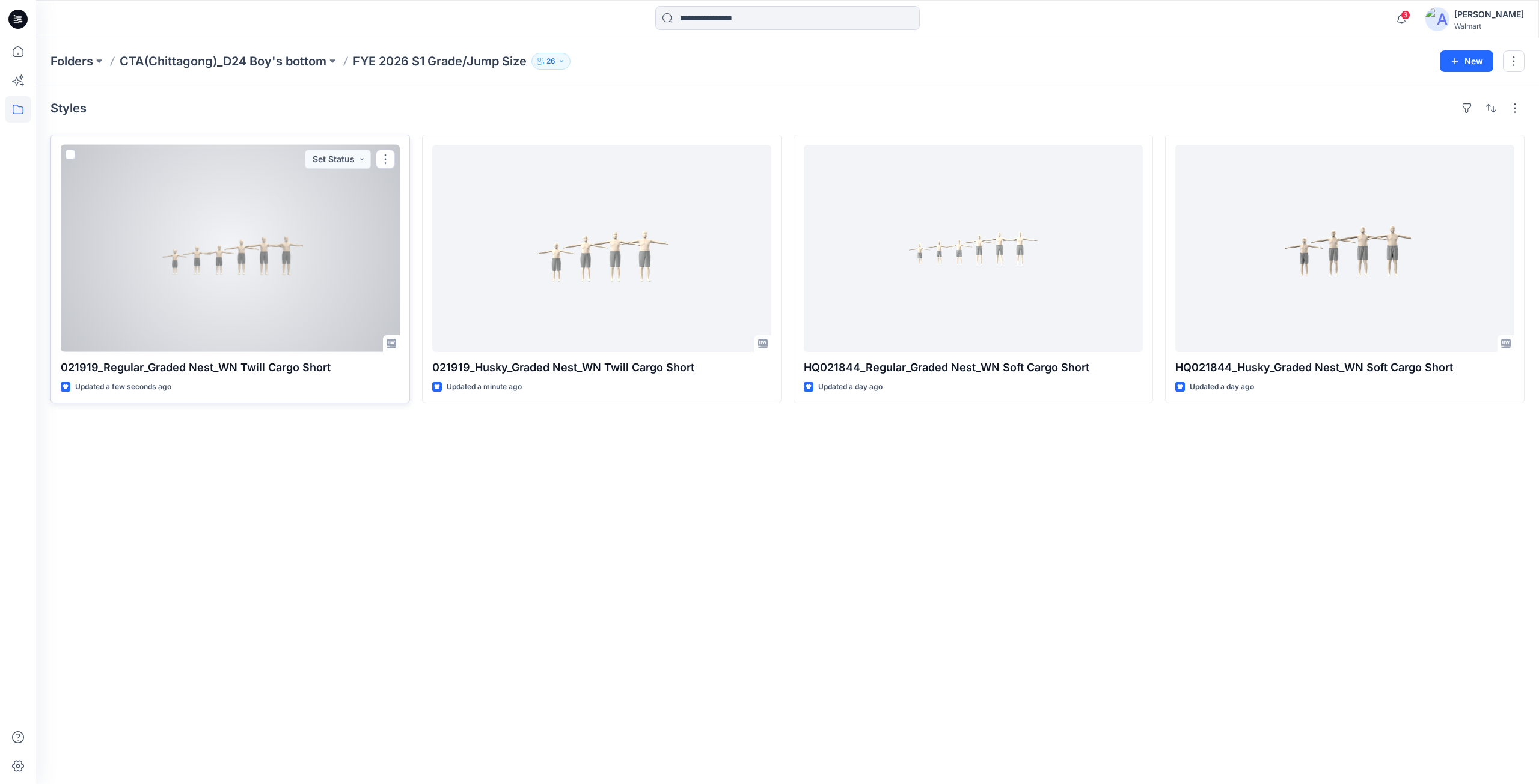
click at [223, 301] on div at bounding box center [230, 249] width 339 height 208
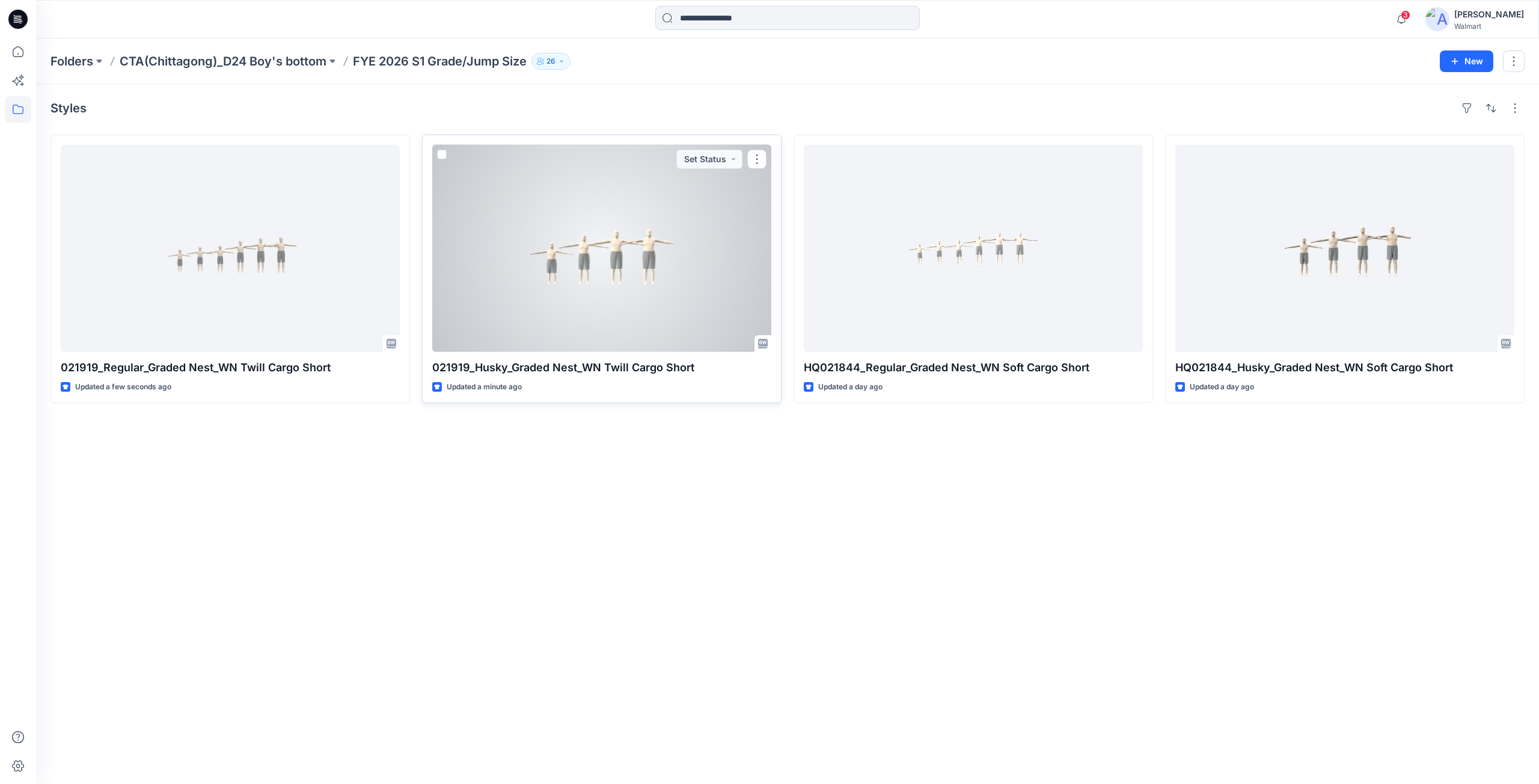
click at [571, 293] on div at bounding box center [602, 249] width 339 height 208
click at [640, 296] on div at bounding box center [602, 249] width 339 height 208
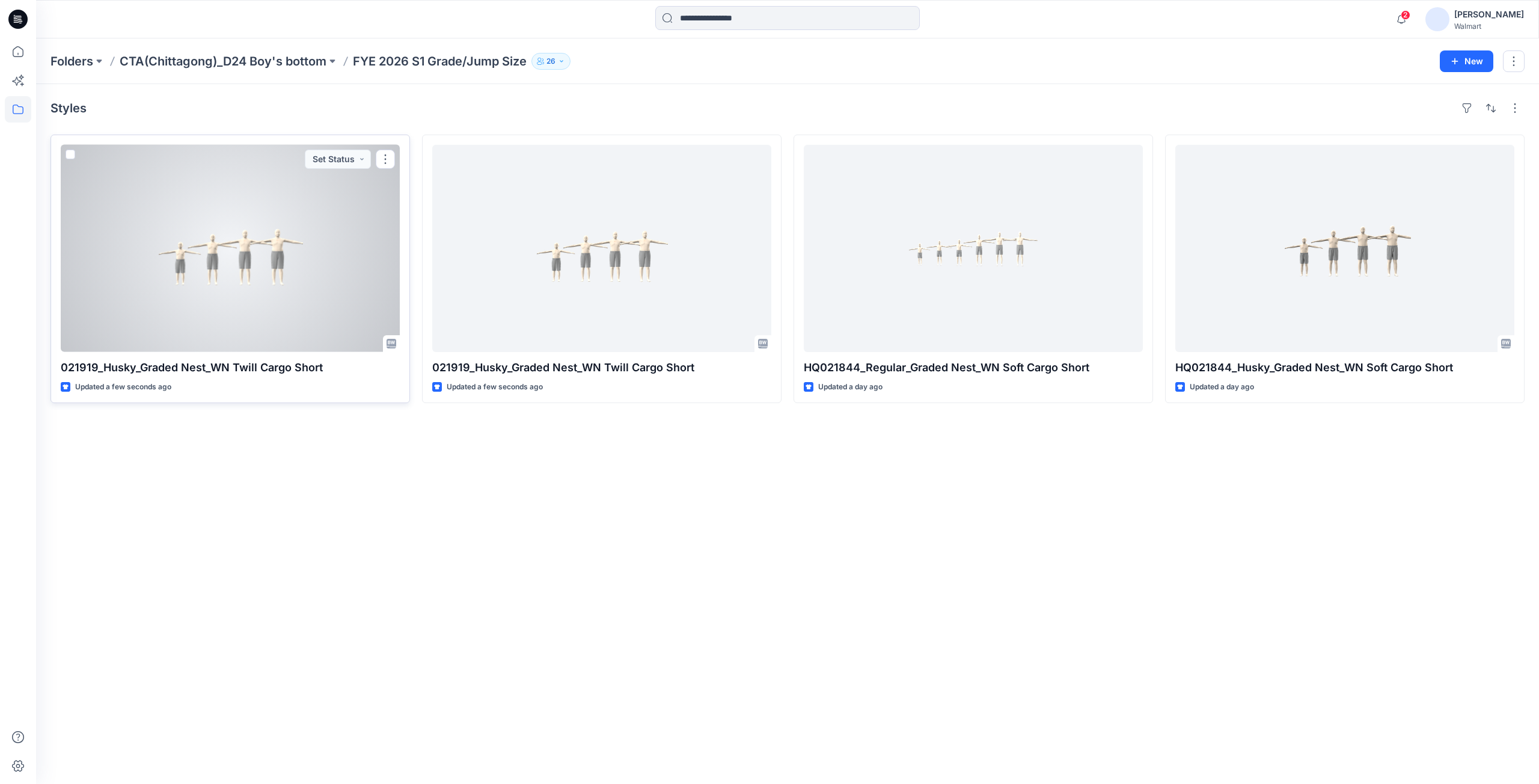
click at [218, 277] on div at bounding box center [230, 249] width 339 height 208
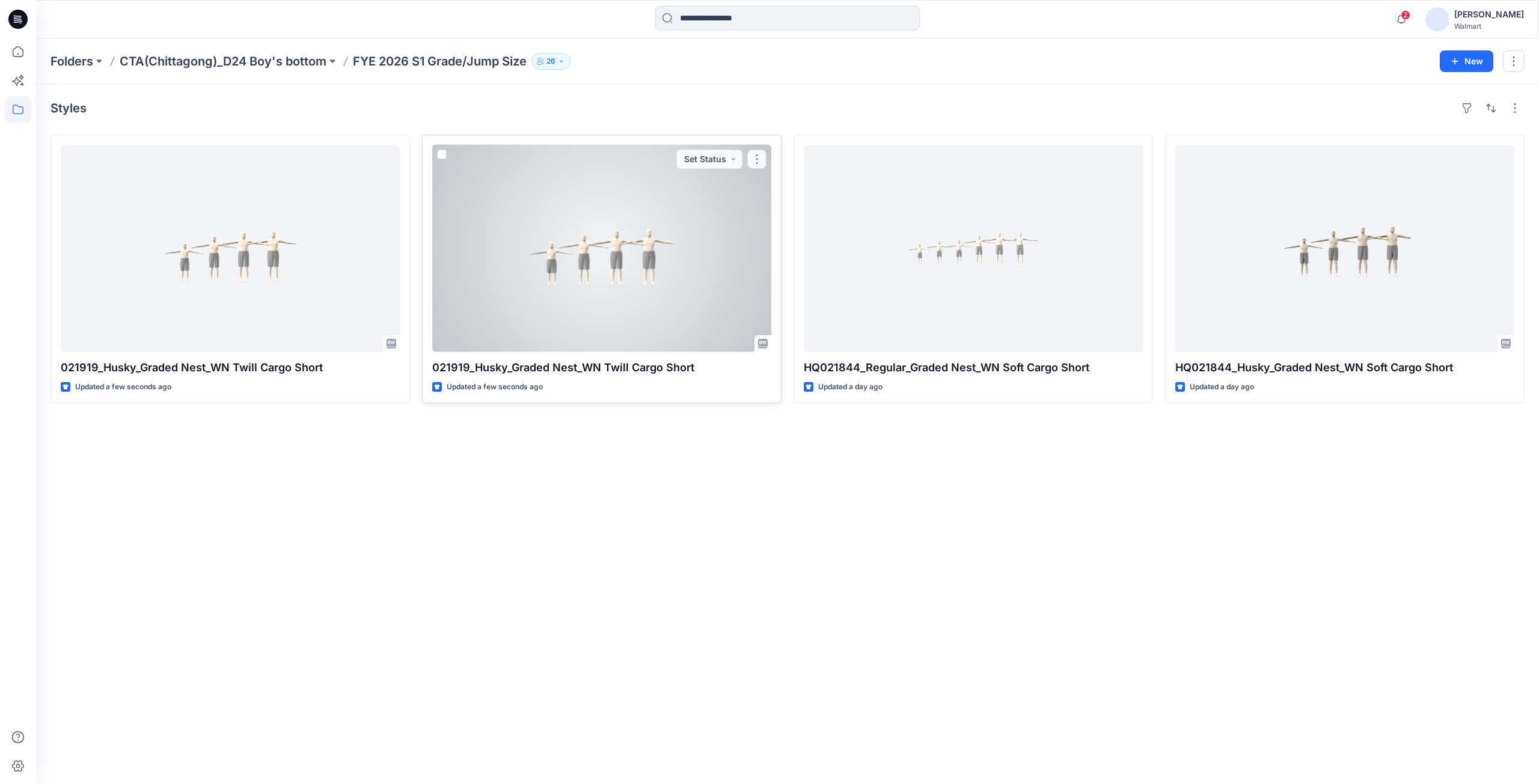
click at [761, 159] on button "button" at bounding box center [757, 160] width 19 height 19
click at [785, 188] on p "Edit" at bounding box center [778, 187] width 15 height 12
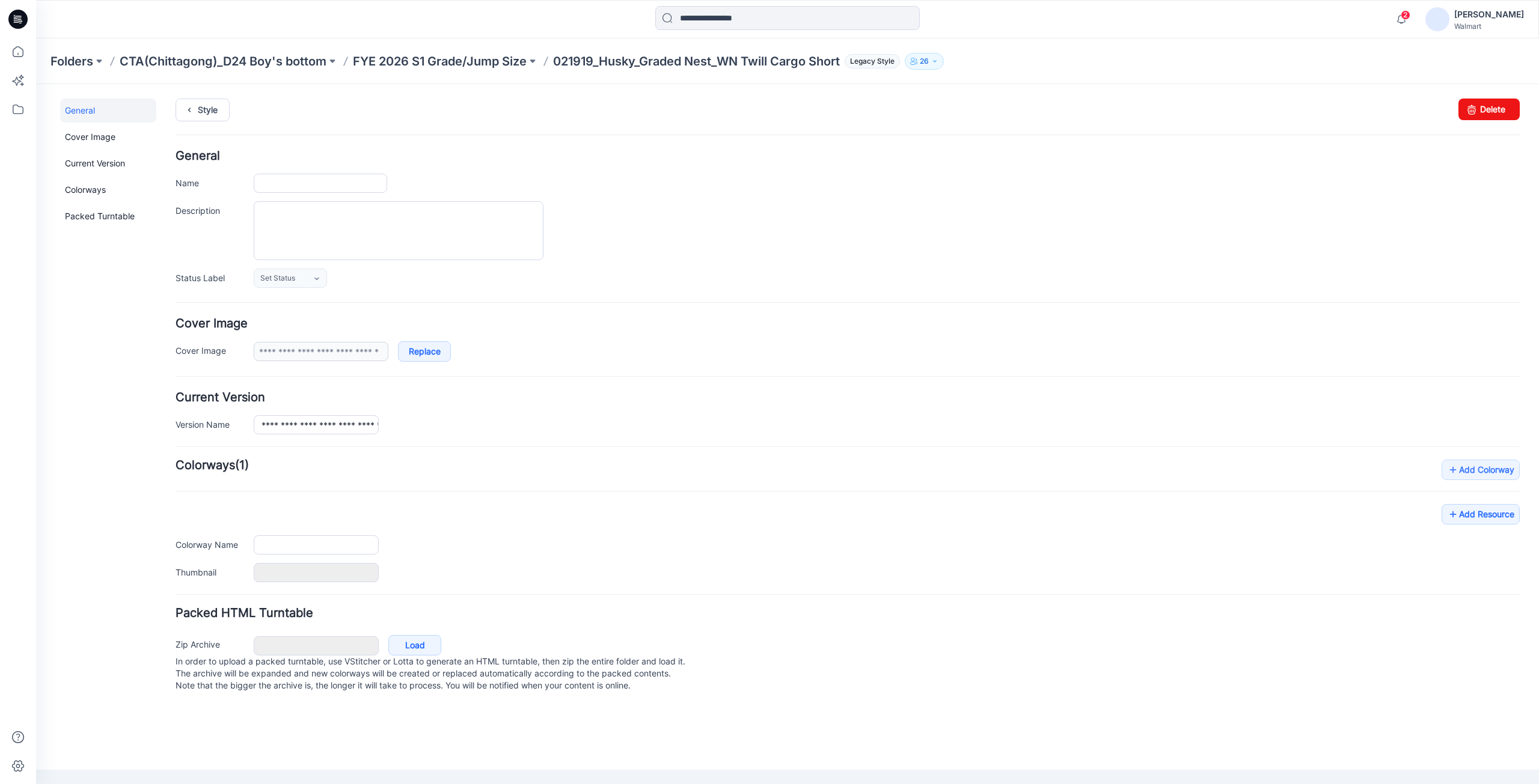
type input "**********"
type textarea "**********"
type input "**********"
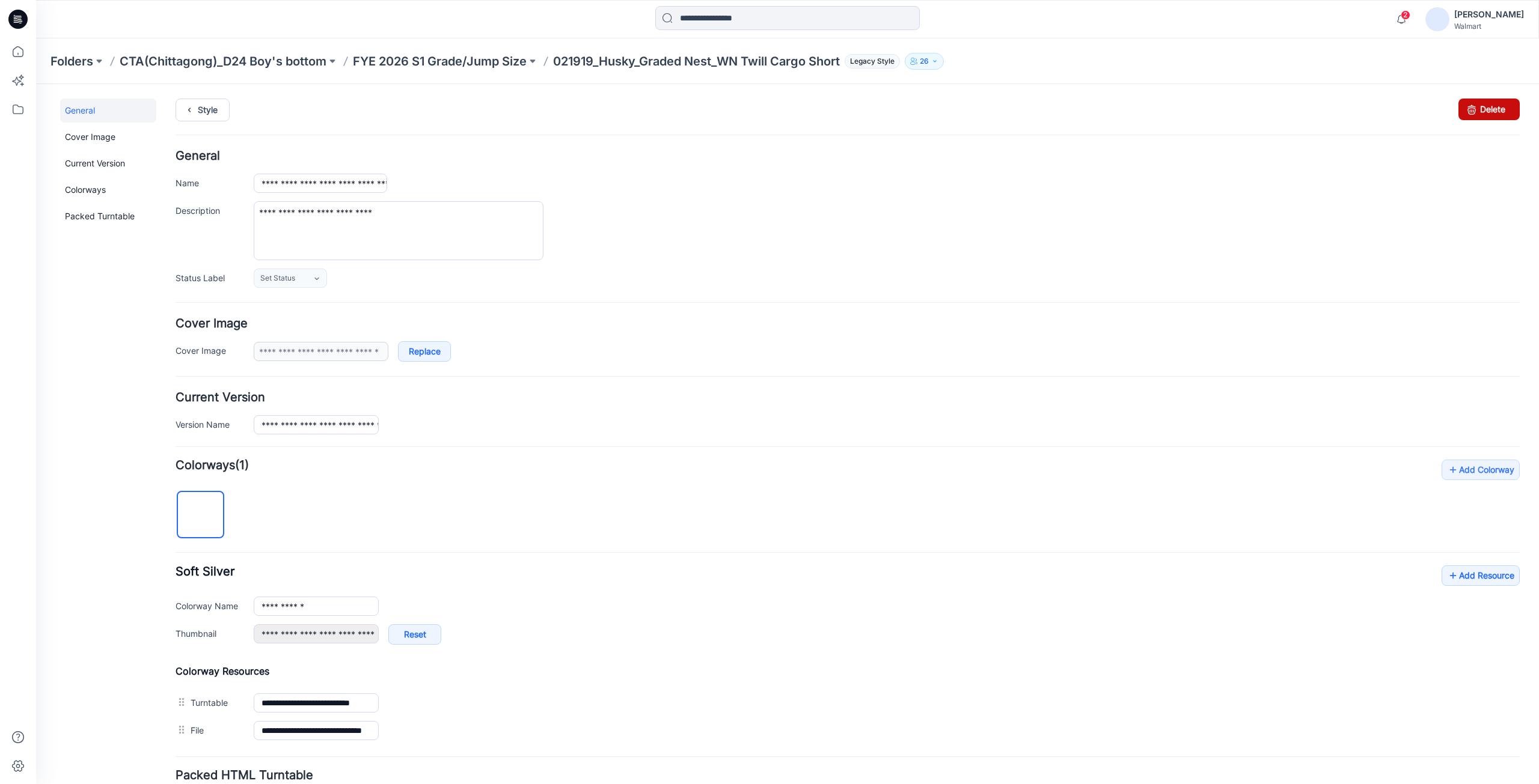
drag, startPoint x: 1492, startPoint y: 112, endPoint x: 838, endPoint y: 158, distance: 655.6
click at [1492, 112] on link "Delete" at bounding box center [1489, 109] width 61 height 22
